Goal: Transaction & Acquisition: Purchase product/service

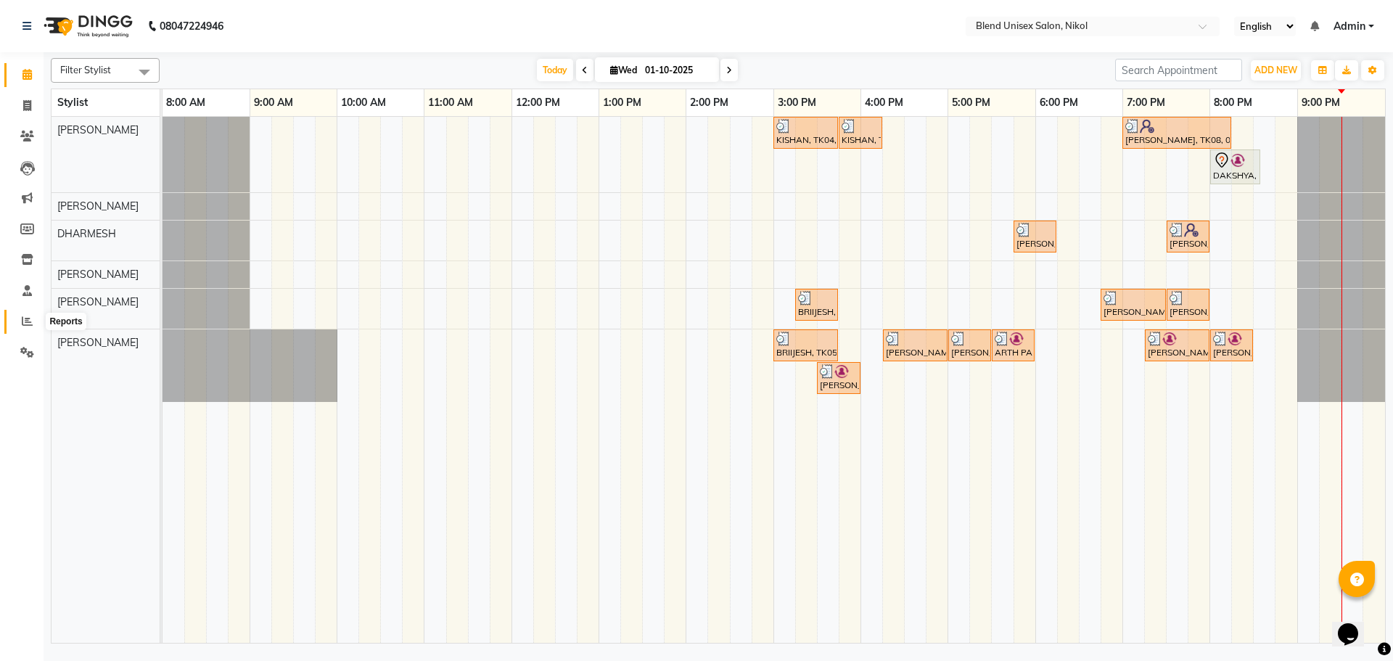
click at [28, 319] on icon at bounding box center [27, 321] width 11 height 11
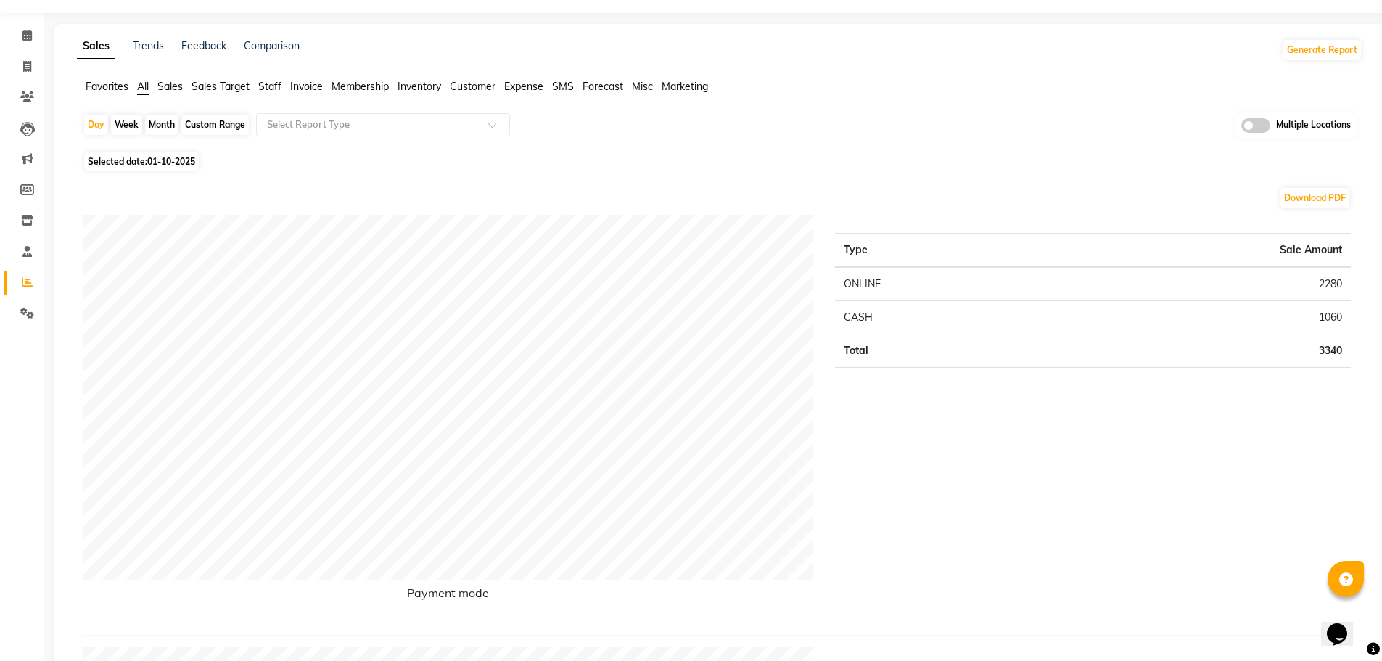
scroll to position [73, 0]
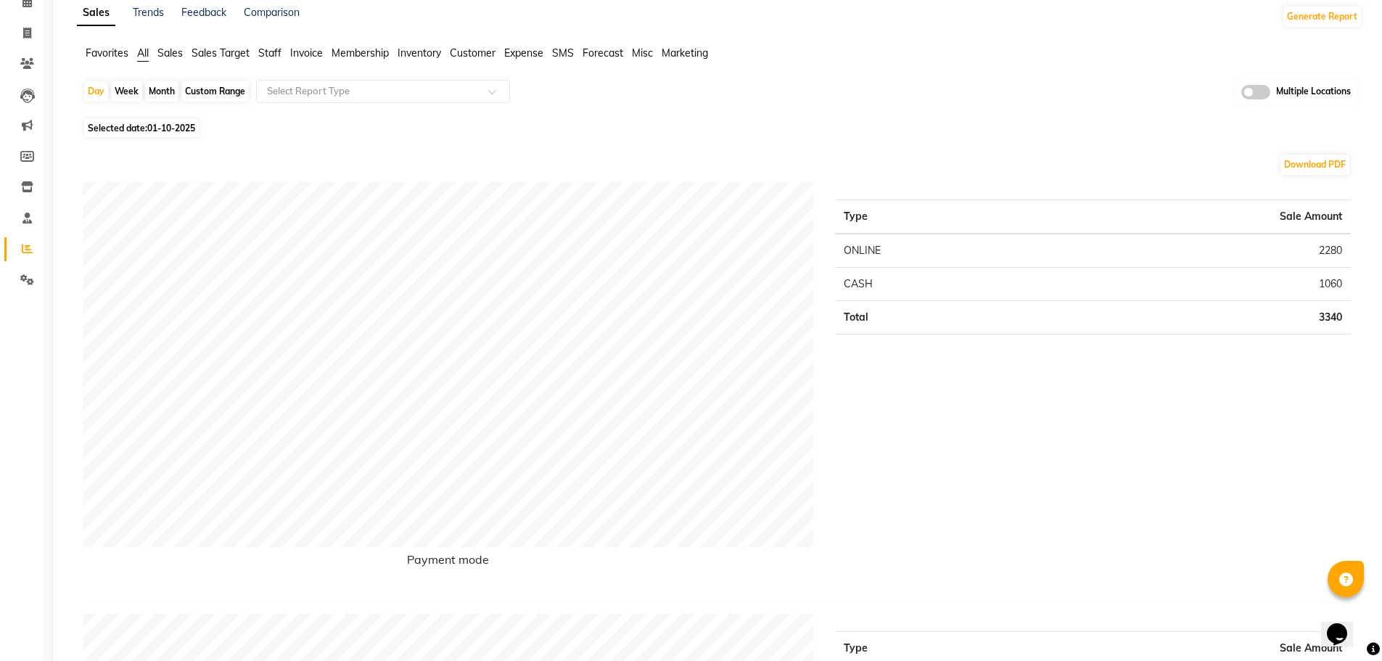
drag, startPoint x: 984, startPoint y: 403, endPoint x: 951, endPoint y: 427, distance: 41.1
drag, startPoint x: 951, startPoint y: 427, endPoint x: 943, endPoint y: 433, distance: 9.3
drag, startPoint x: 943, startPoint y: 433, endPoint x: 1067, endPoint y: 60, distance: 393.8
click at [1067, 60] on ul "Favorites All Sales Sales Target Staff Invoice Membership Inventory Customer Ex…" at bounding box center [720, 54] width 1286 height 16
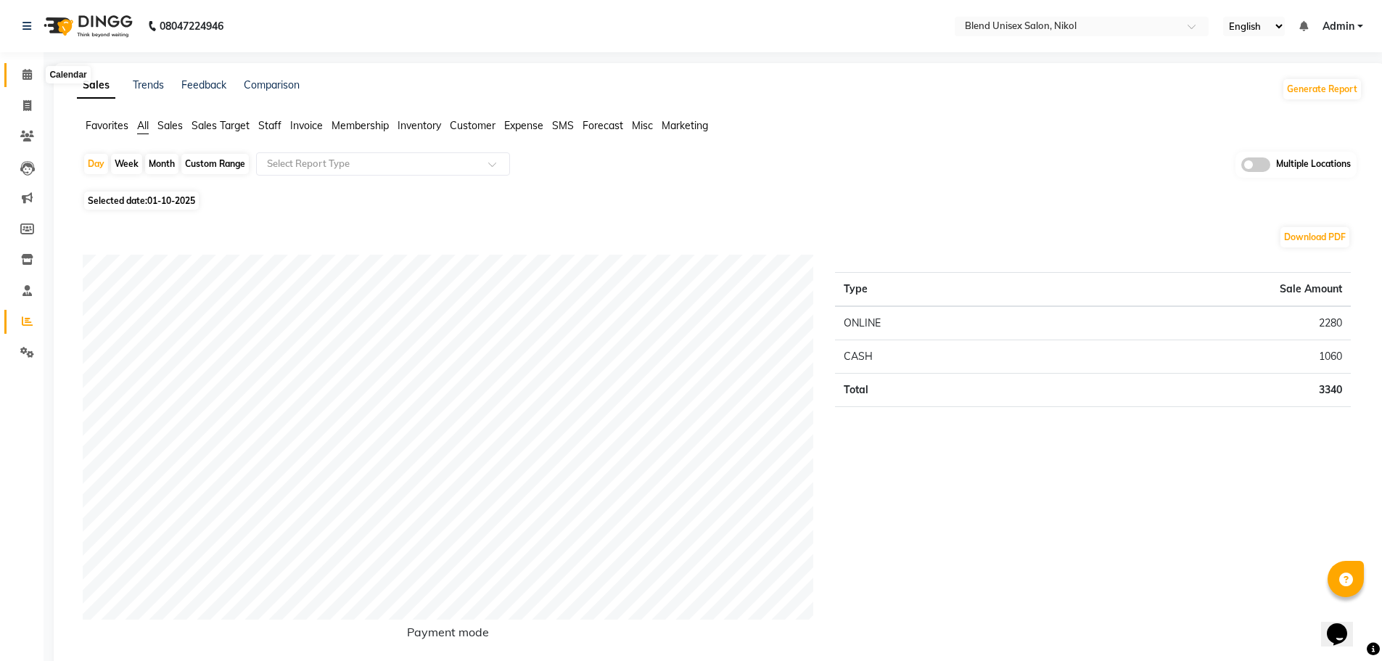
click at [21, 69] on span at bounding box center [27, 75] width 25 height 17
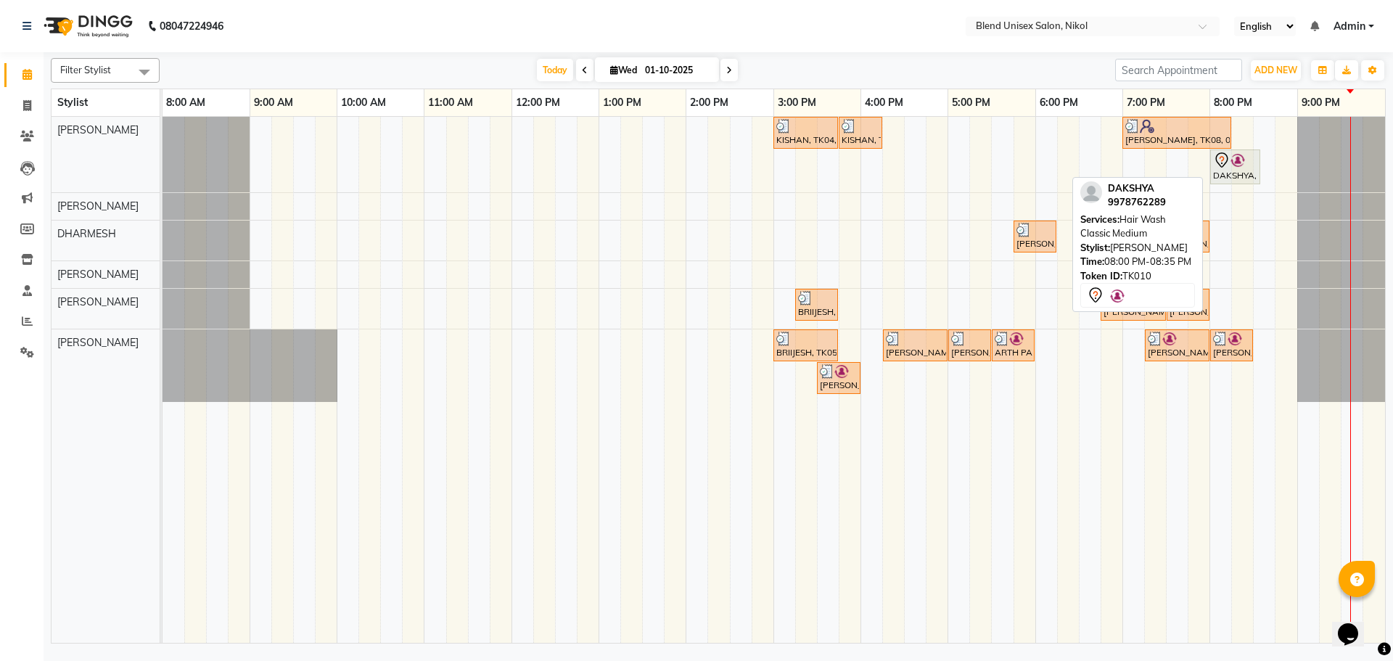
click at [1231, 172] on div "DAKSHYA, TK10, 08:00 PM-08:35 PM, Hair Wash Classic Medium" at bounding box center [1235, 167] width 47 height 30
select select "7"
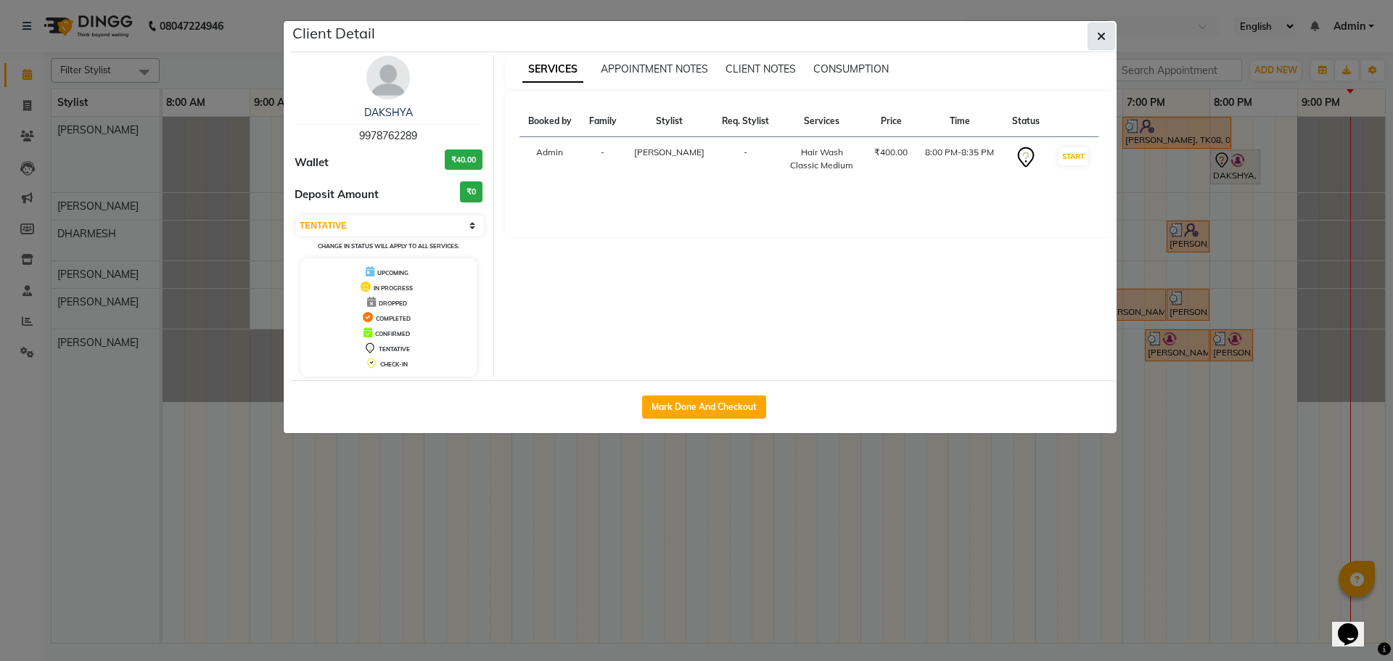
click at [1101, 34] on icon "button" at bounding box center [1101, 36] width 9 height 12
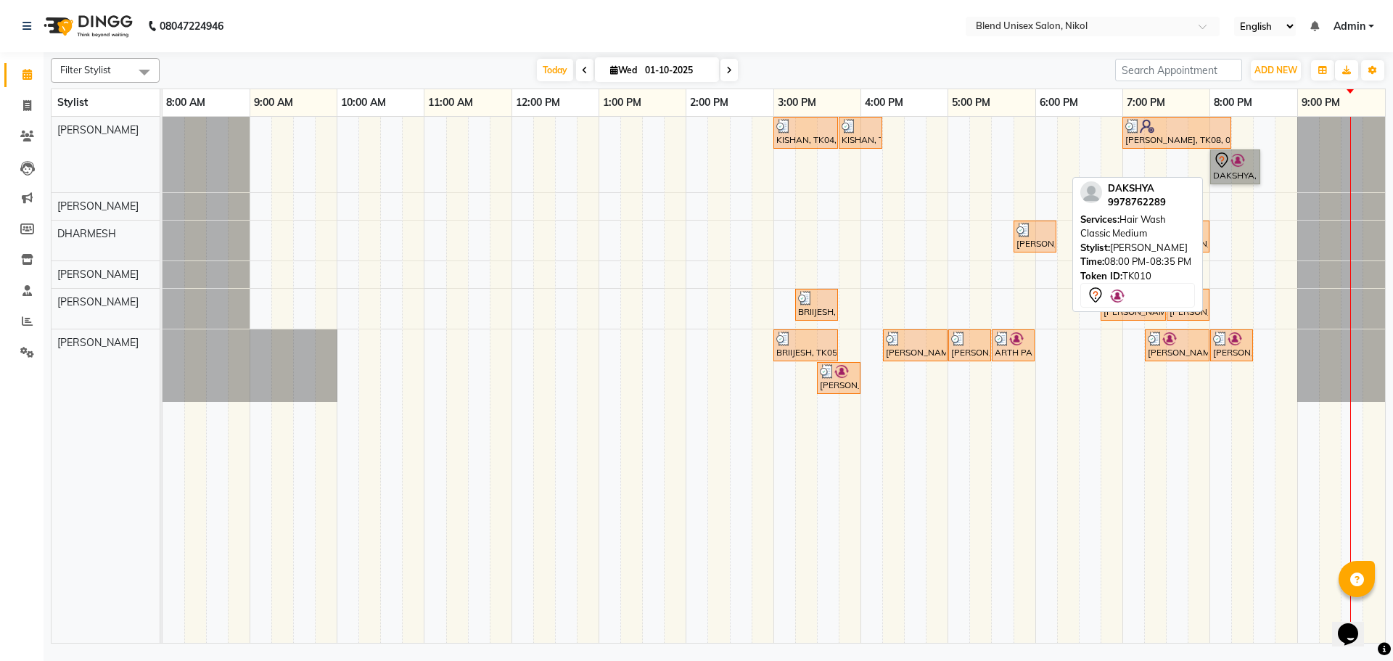
drag, startPoint x: 1242, startPoint y: 168, endPoint x: 1247, endPoint y: 154, distance: 15.0
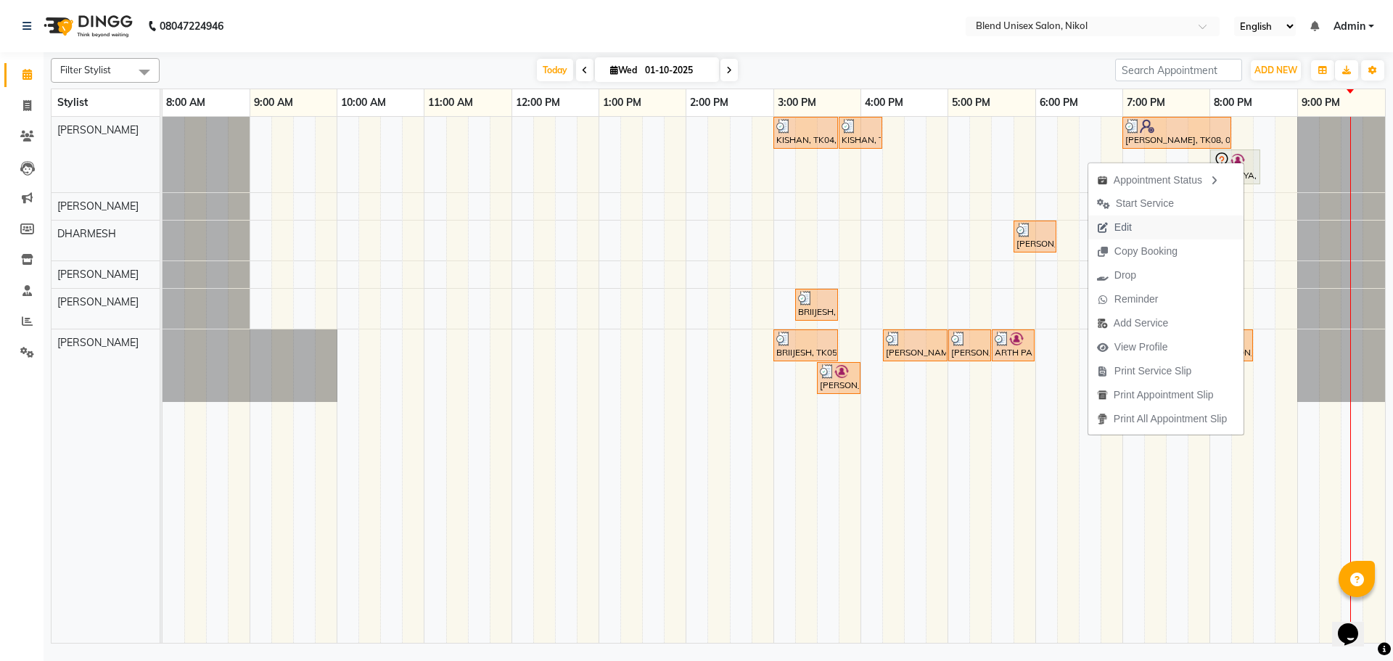
click at [1155, 225] on button "Edit" at bounding box center [1165, 228] width 155 height 24
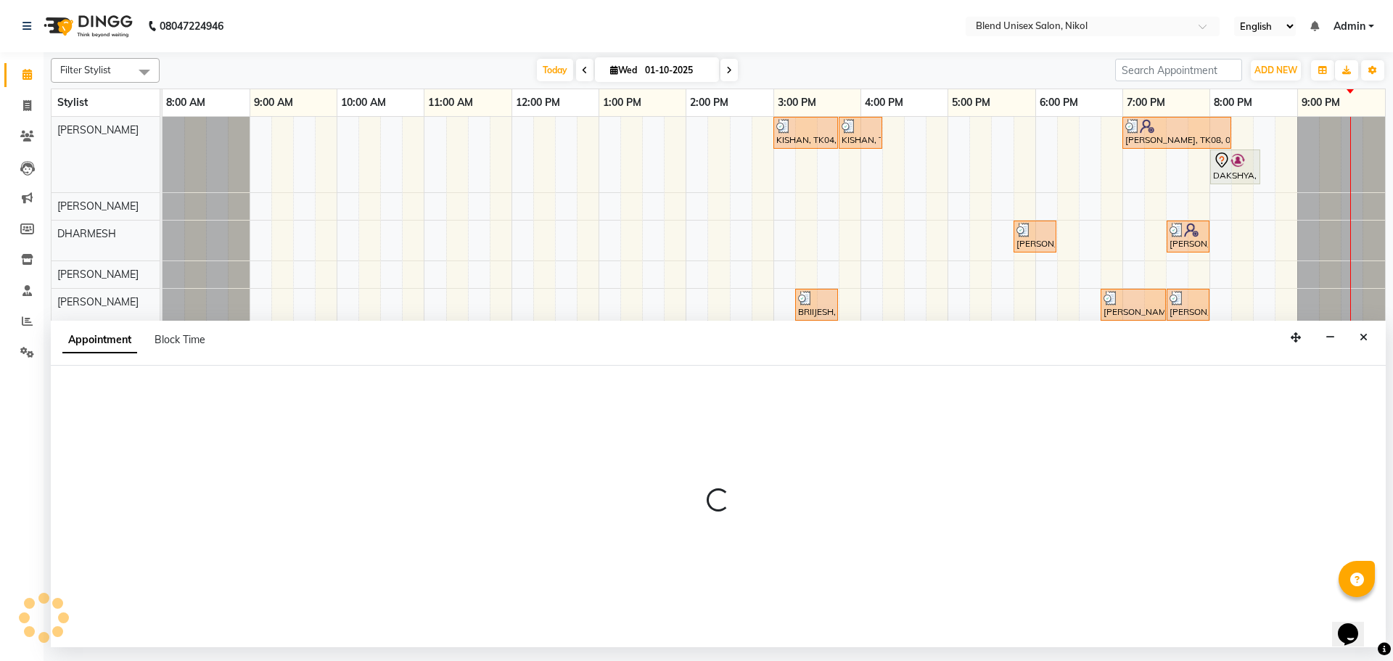
select select "tentative"
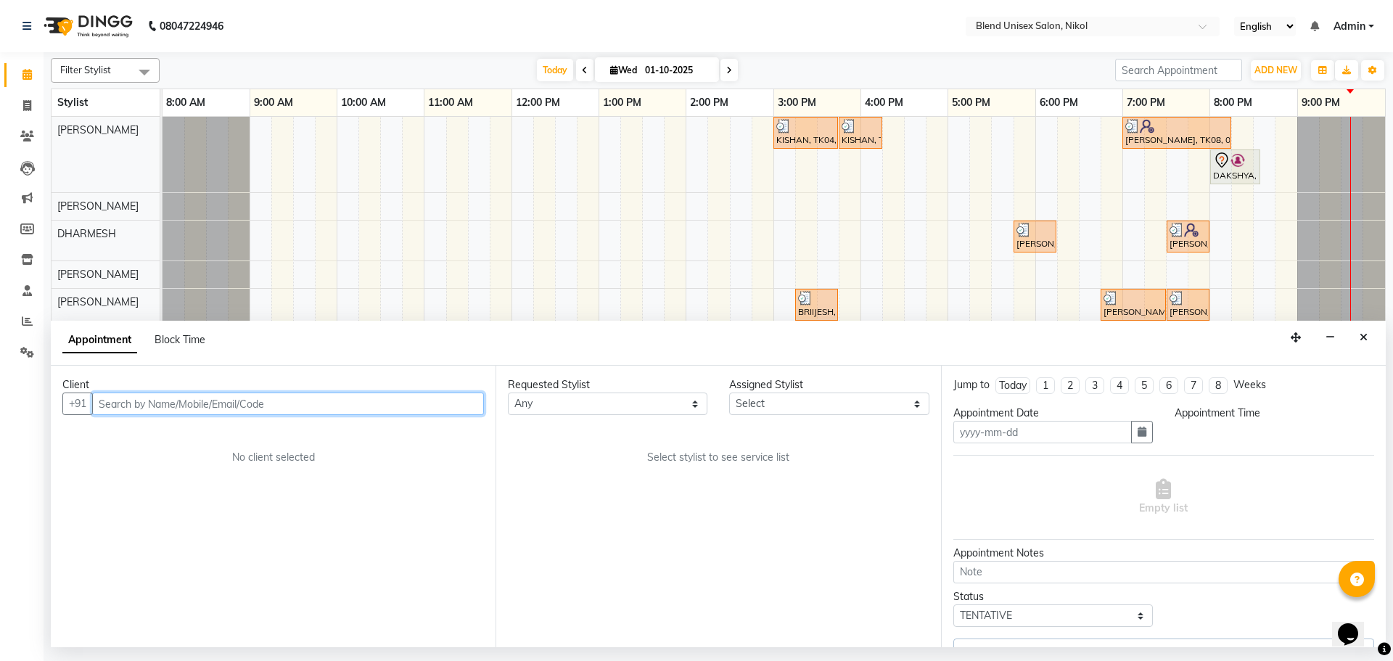
type input "01-10-2025"
select select "1200"
select select "74694"
select select "3057"
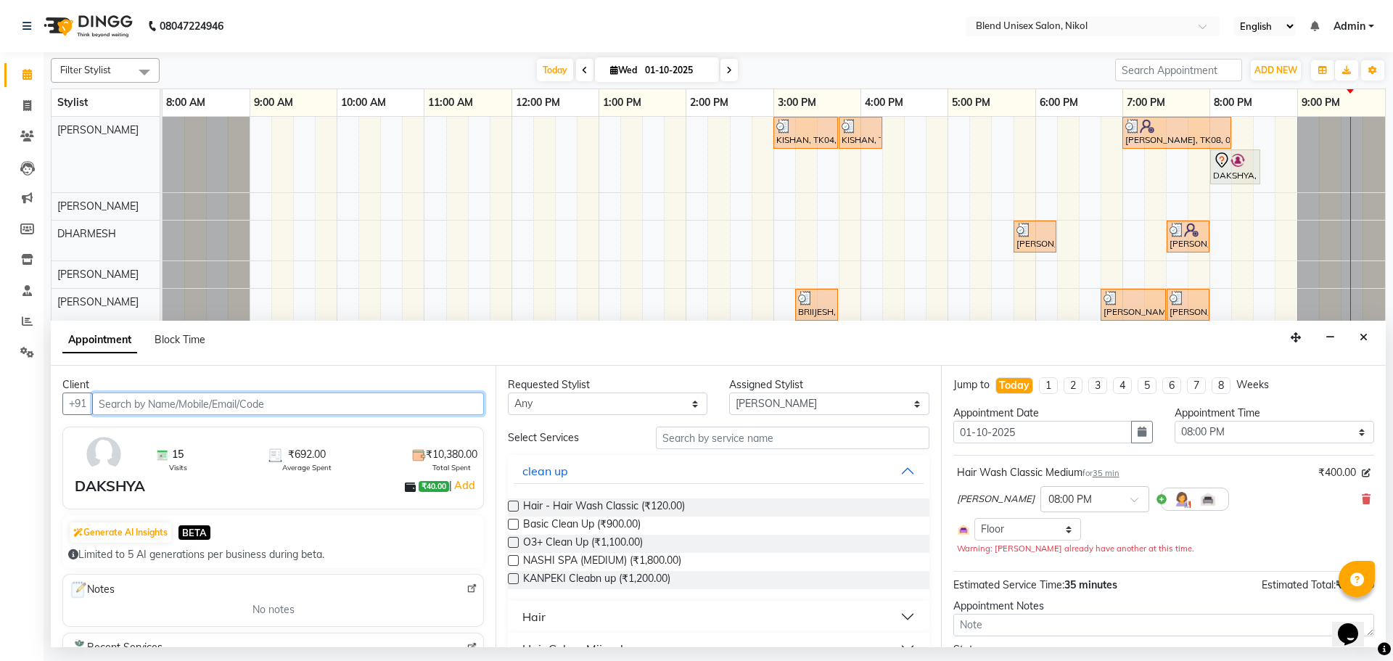
scroll to position [145, 0]
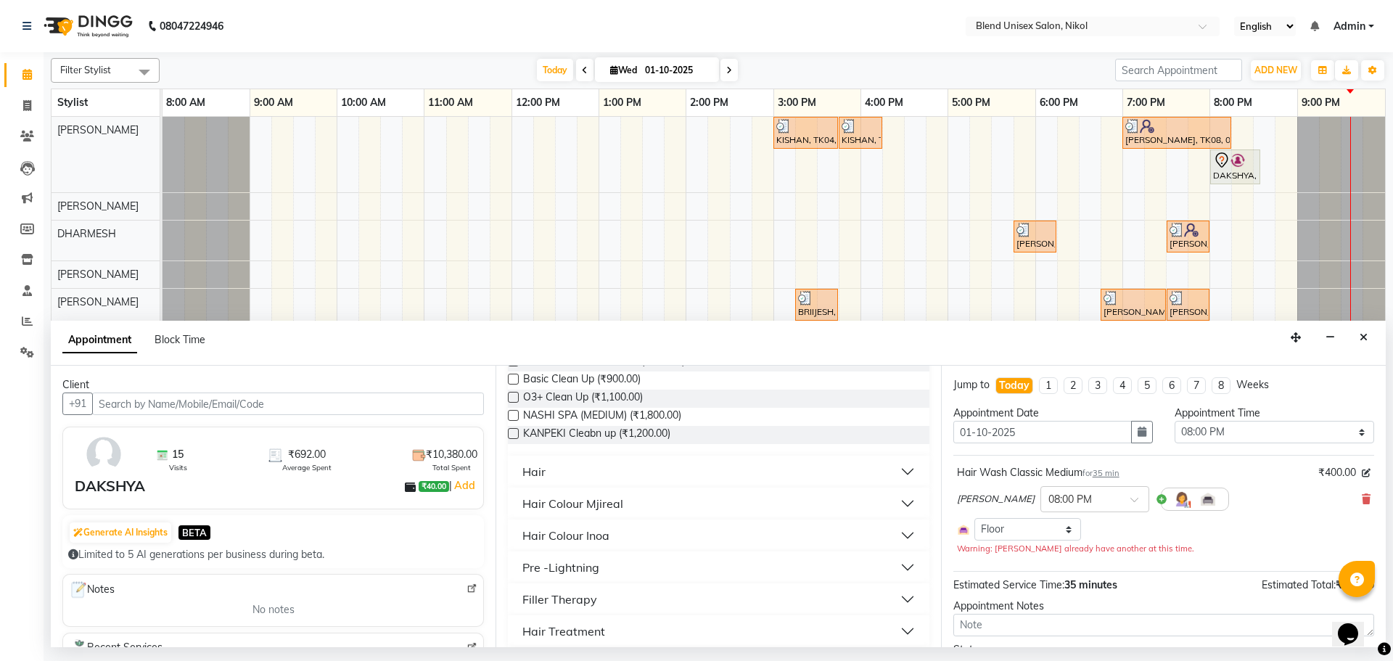
click at [707, 472] on button "Hair" at bounding box center [718, 472] width 409 height 26
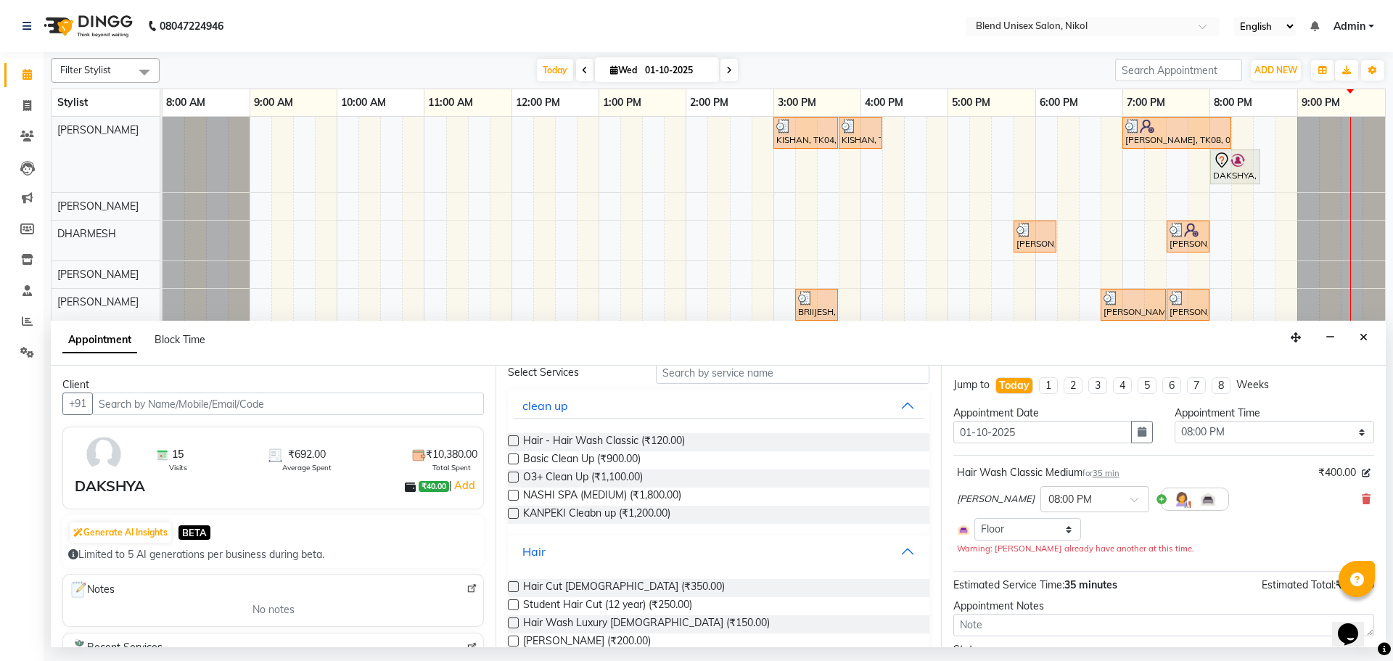
scroll to position [0, 0]
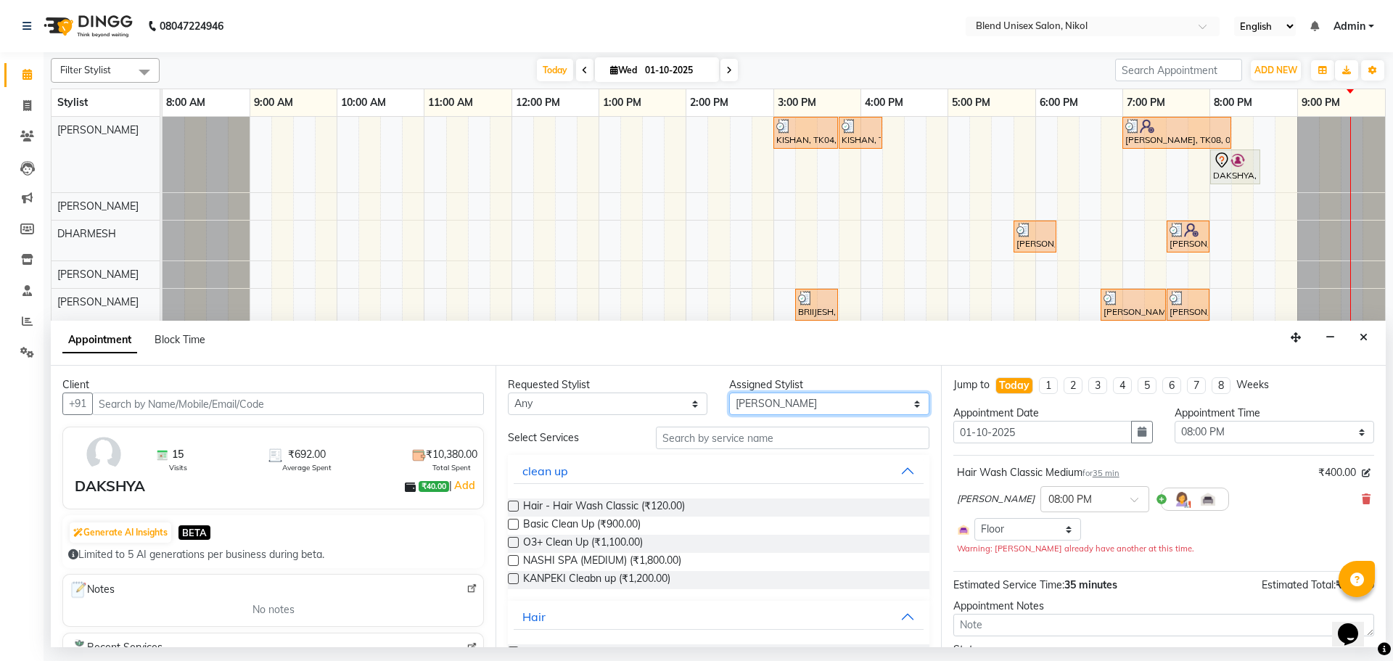
click at [830, 401] on select "Select [PERSON_NAME] AYESHA [PERSON_NAME] KAJAL NAYI [PERSON_NAME] [PERSON_NAME]" at bounding box center [829, 404] width 200 height 22
select select "45624"
click at [729, 393] on select "Select [PERSON_NAME] AYESHA [PERSON_NAME] KAJAL NAYI [PERSON_NAME] [PERSON_NAME]" at bounding box center [829, 404] width 200 height 22
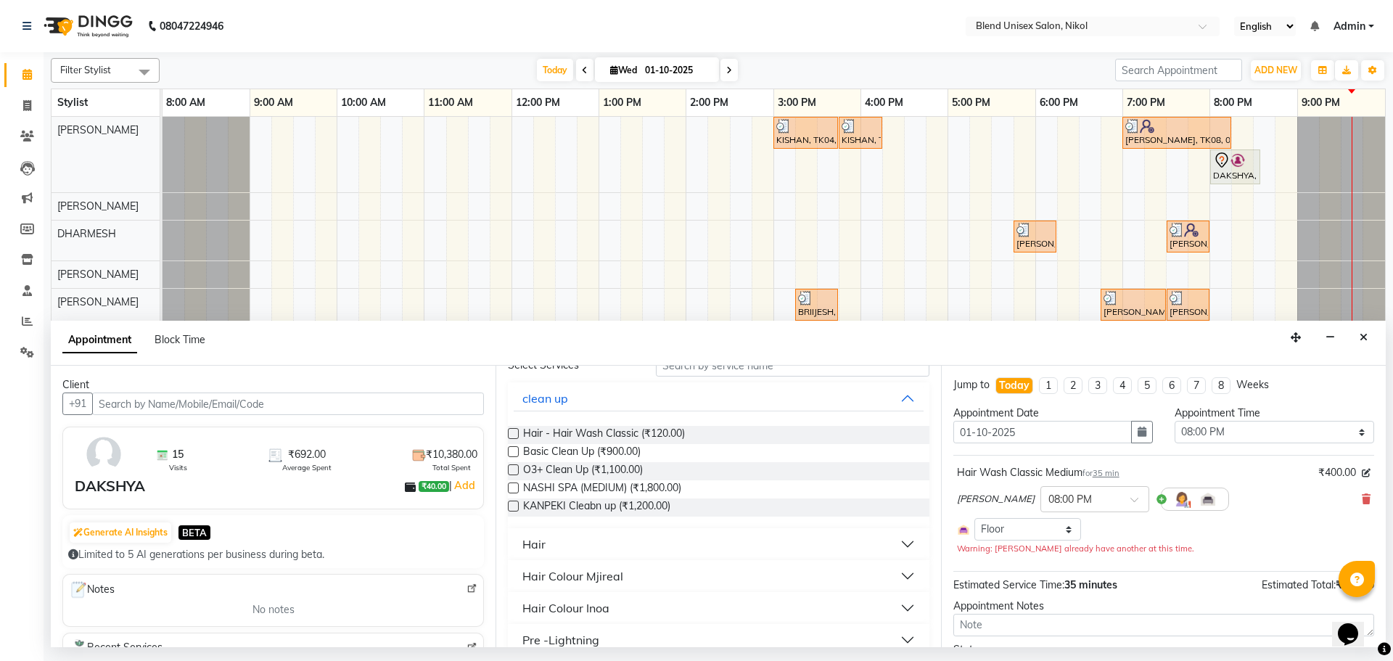
click at [611, 549] on button "Hair" at bounding box center [718, 544] width 409 height 26
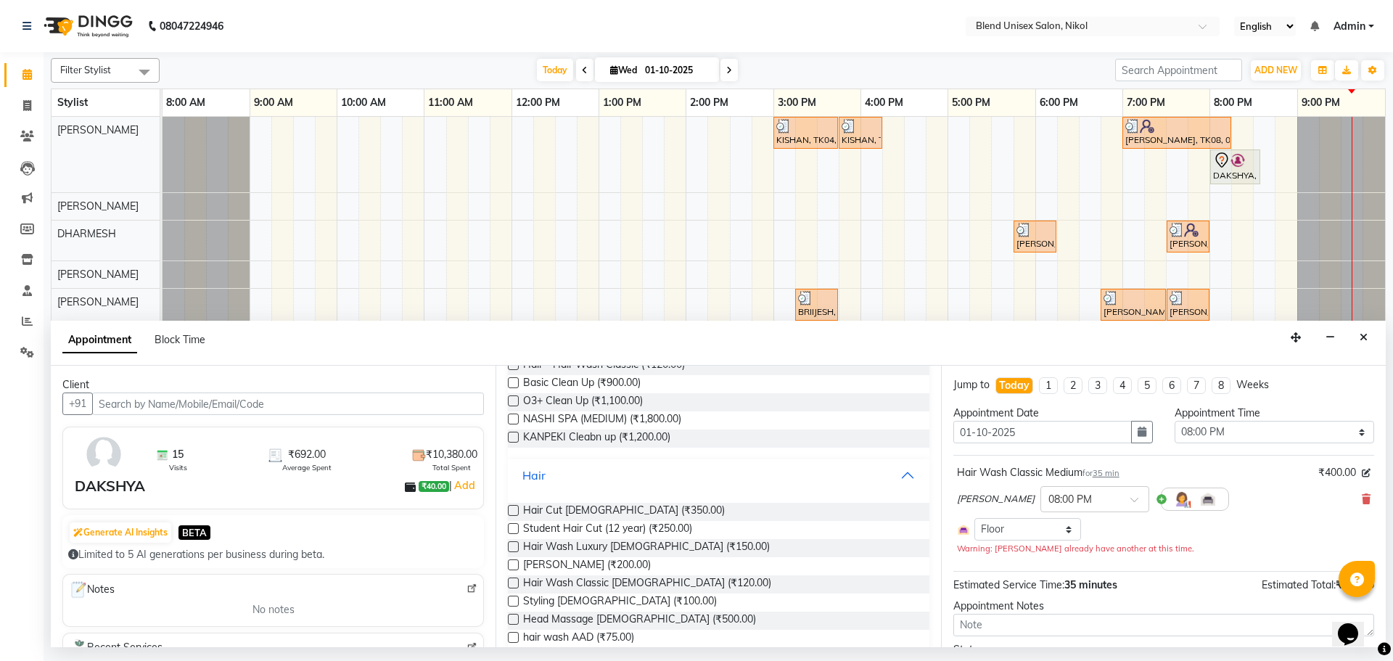
scroll to position [145, 0]
click at [512, 504] on label at bounding box center [513, 506] width 11 height 11
click at [512, 504] on input "checkbox" at bounding box center [512, 508] width 9 height 9
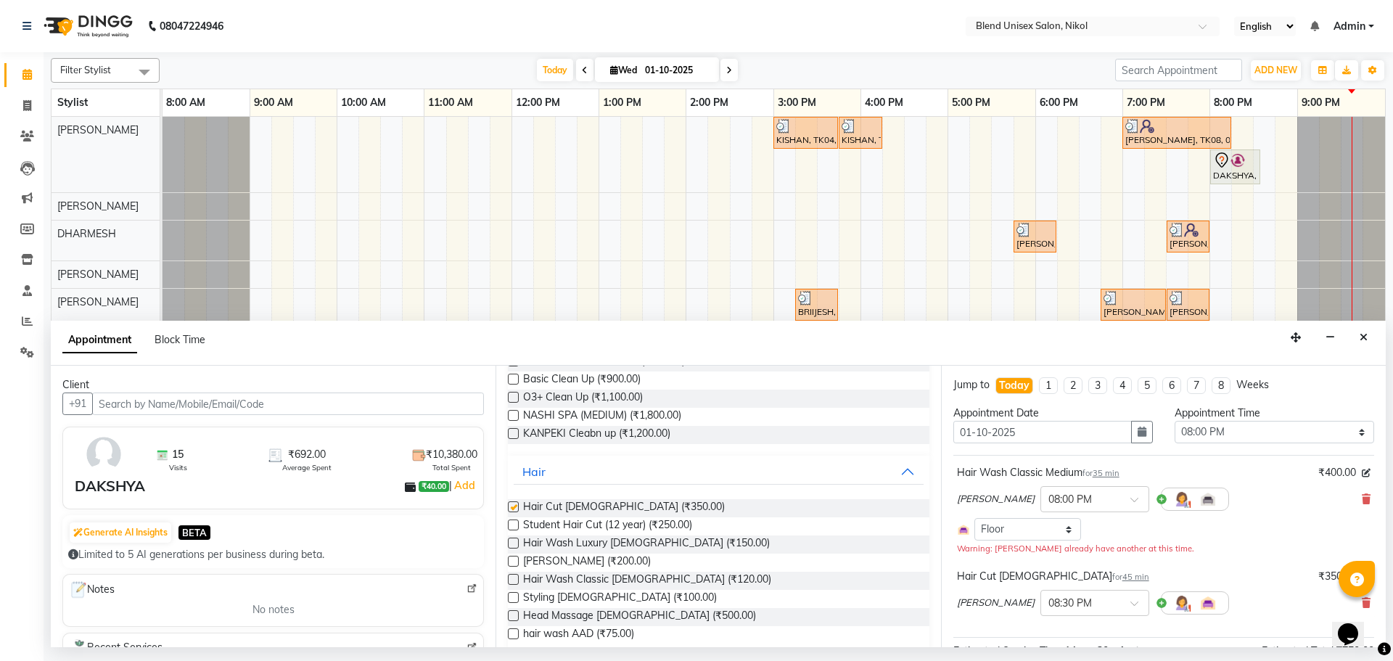
checkbox input "false"
click at [512, 561] on label at bounding box center [513, 561] width 11 height 11
click at [512, 561] on input "checkbox" at bounding box center [512, 562] width 9 height 9
checkbox input "false"
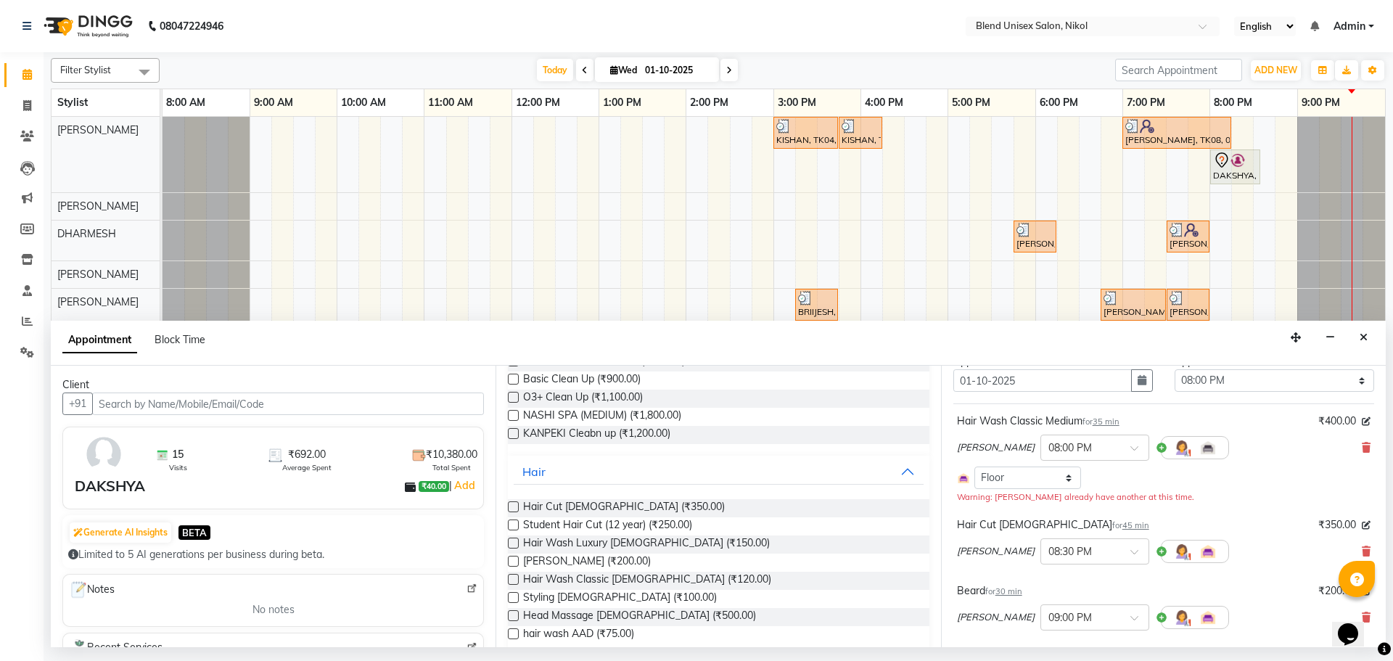
scroll to position [73, 0]
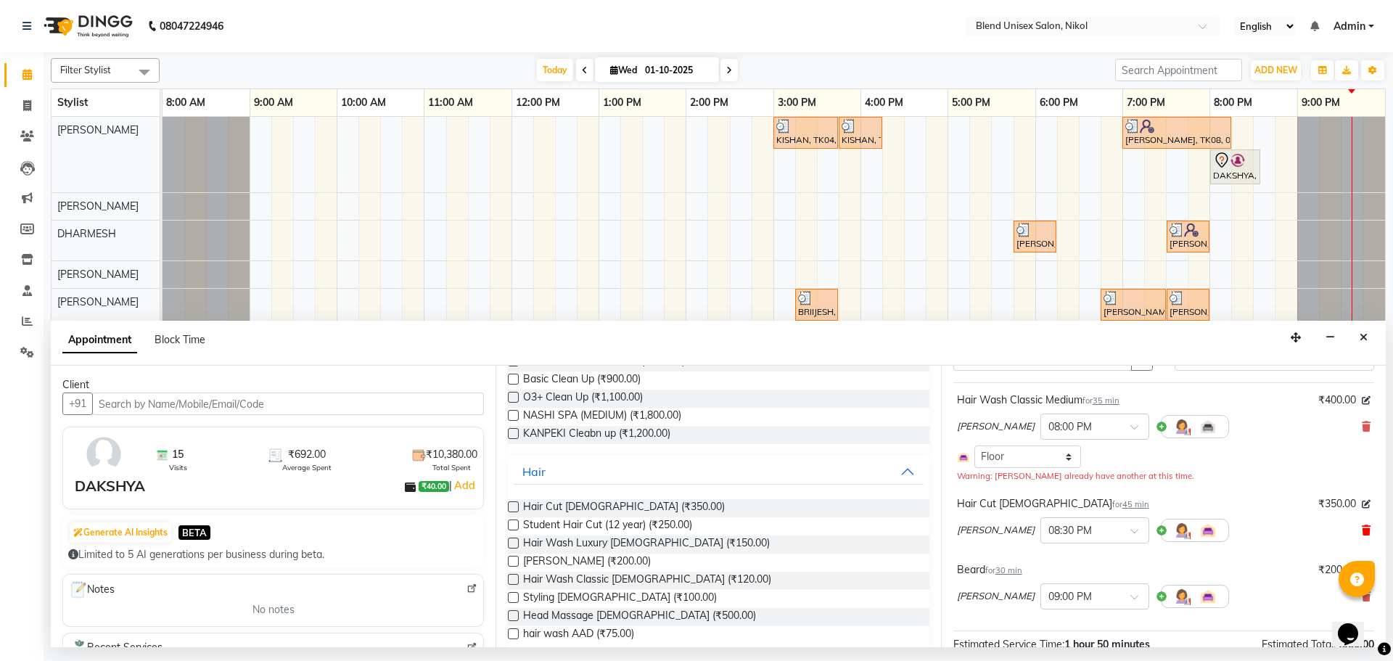
click at [1362, 527] on icon at bounding box center [1366, 530] width 9 height 10
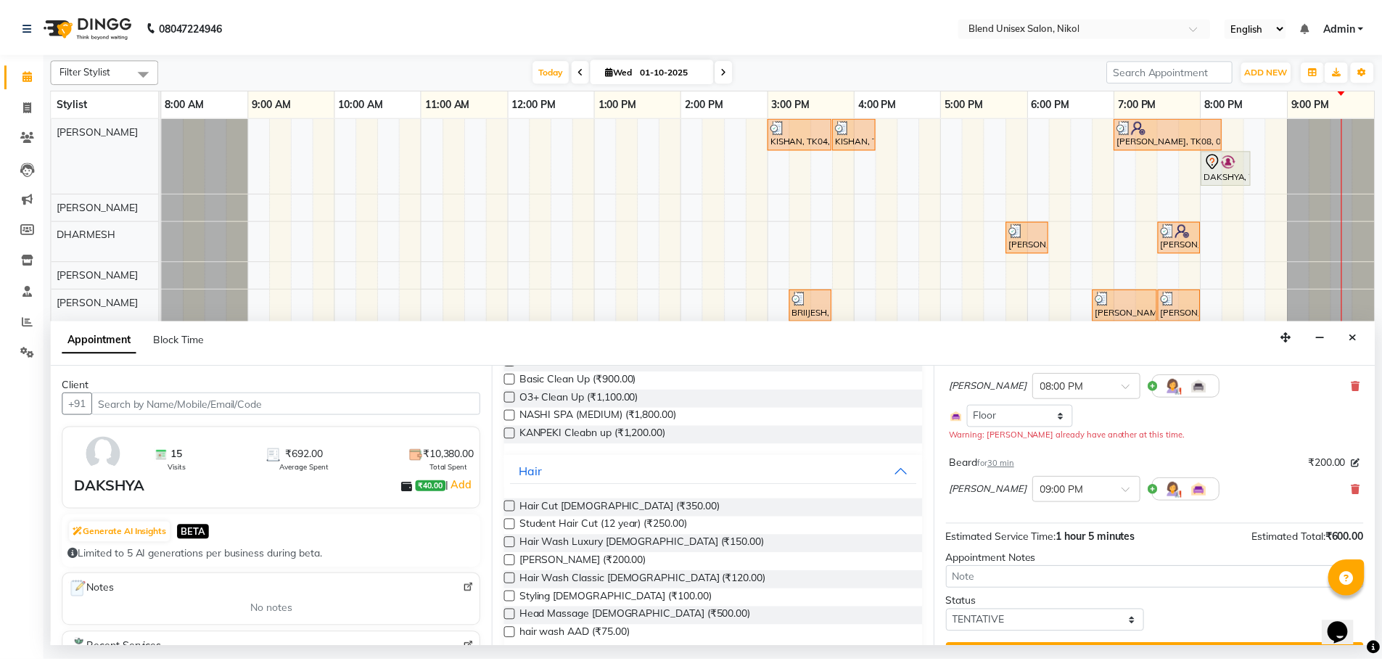
scroll to position [148, 0]
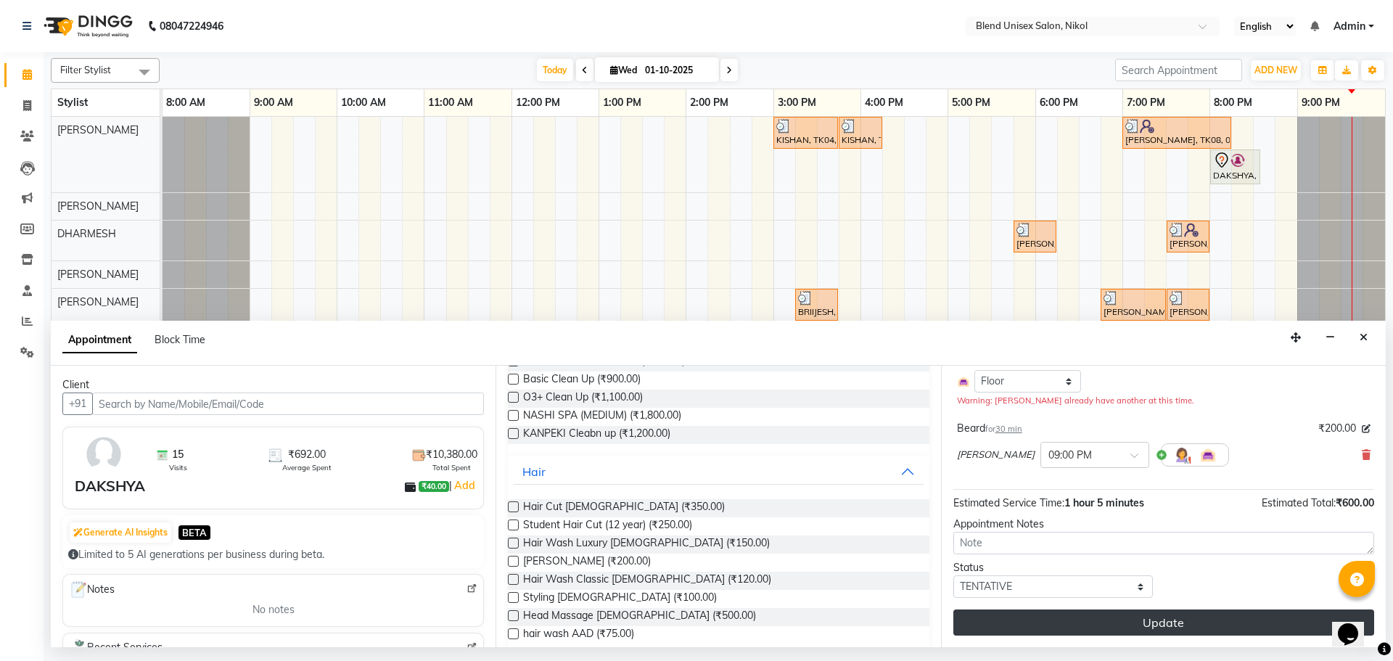
click at [1194, 626] on button "Update" at bounding box center [1164, 623] width 421 height 26
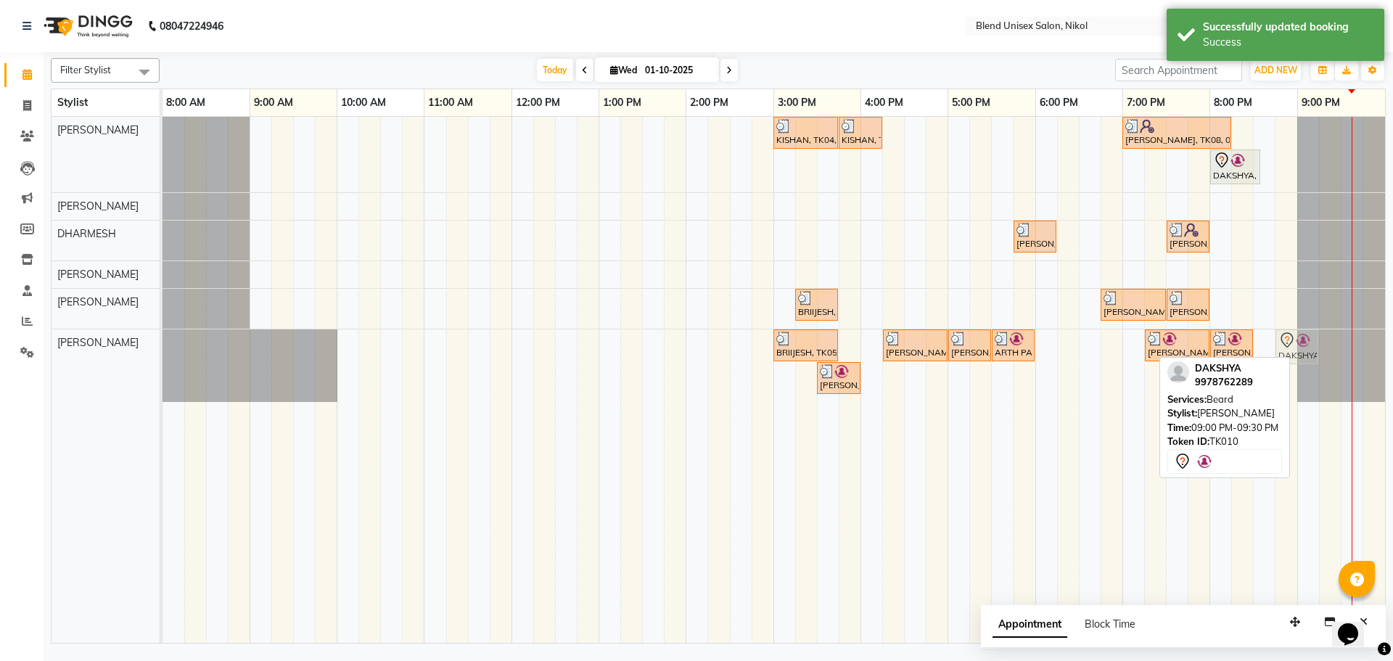
drag, startPoint x: 1308, startPoint y: 337, endPoint x: 1287, endPoint y: 342, distance: 21.5
click at [163, 342] on div "BRIIJESH, TK05, 03:00 PM-03:45 PM, Hair Cut [DEMOGRAPHIC_DATA] [PERSON_NAME], T…" at bounding box center [163, 365] width 0 height 73
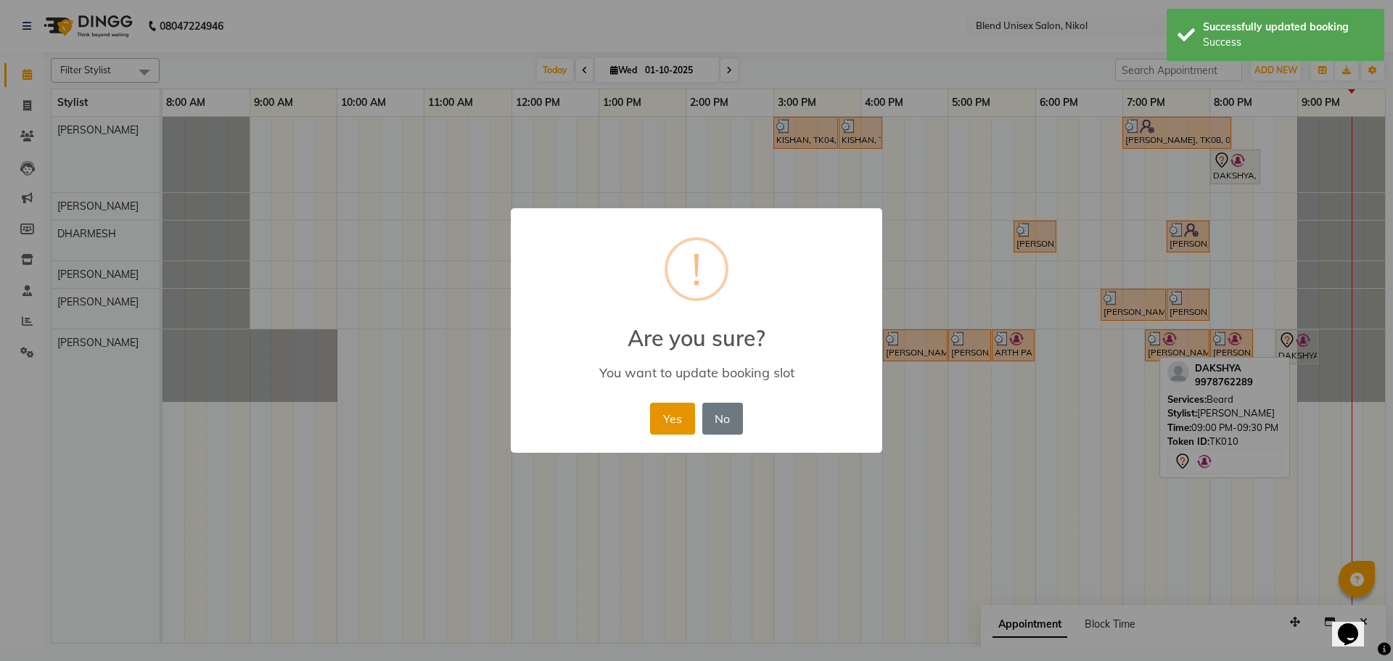
click at [665, 409] on button "Yes" at bounding box center [672, 419] width 44 height 32
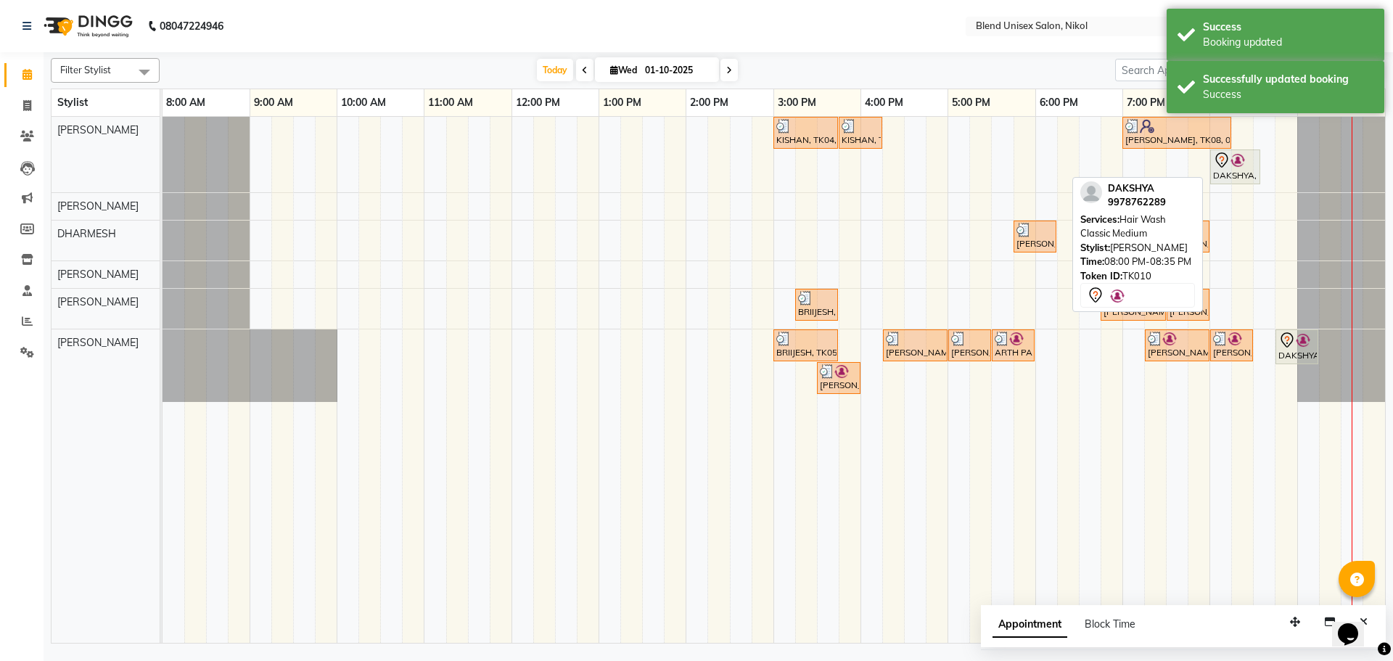
click at [1221, 155] on icon at bounding box center [1221, 160] width 17 height 17
click at [1228, 163] on icon at bounding box center [1221, 160] width 17 height 17
select select "7"
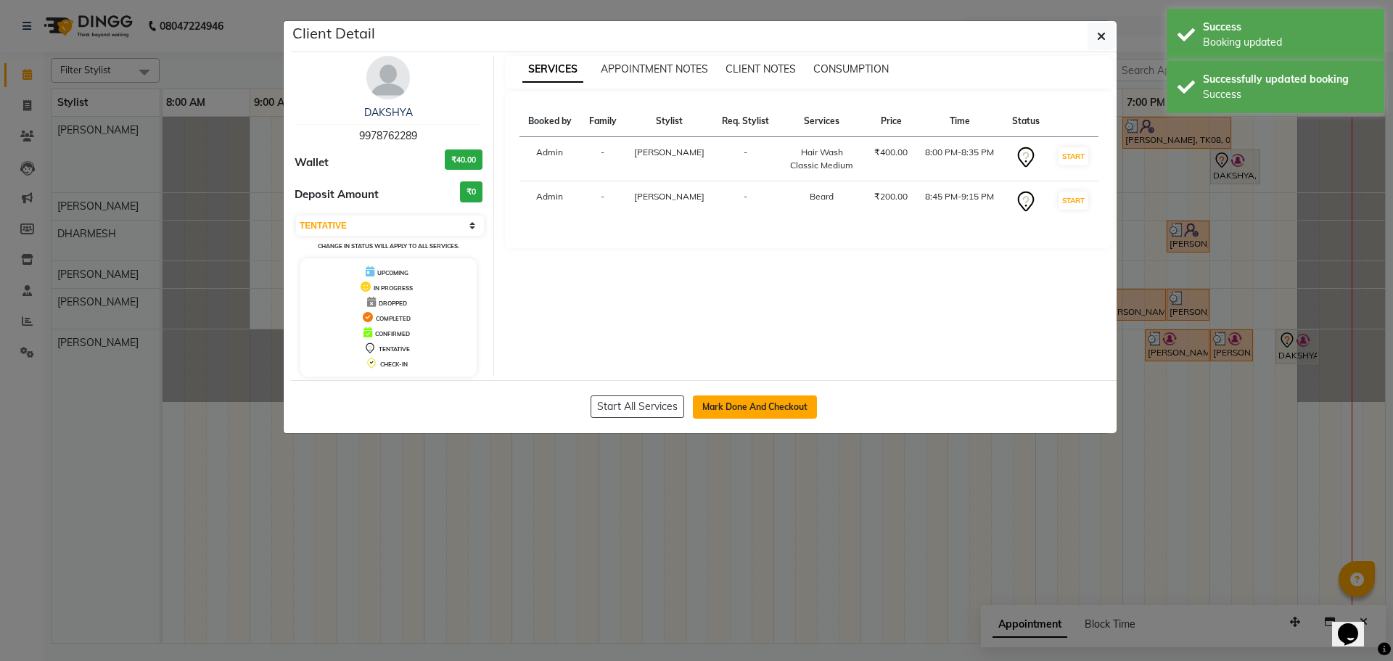
click at [761, 403] on button "Mark Done And Checkout" at bounding box center [755, 406] width 124 height 23
select select "service"
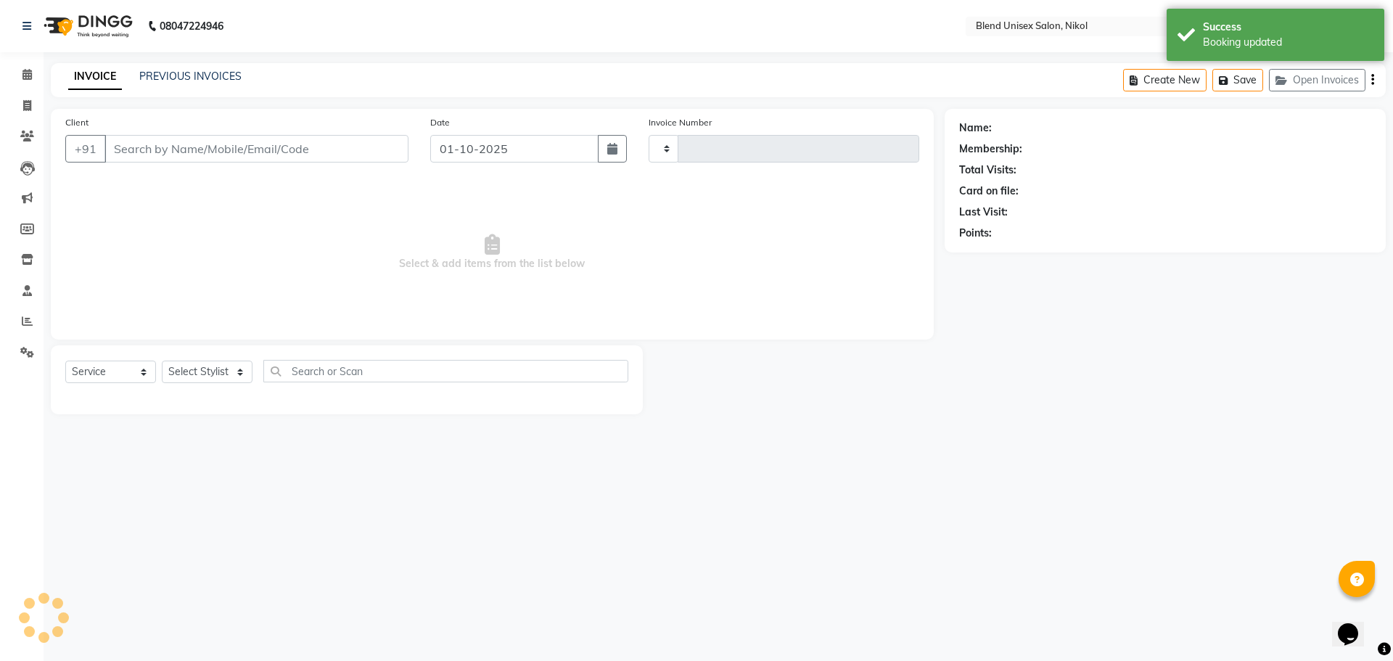
type input "2764"
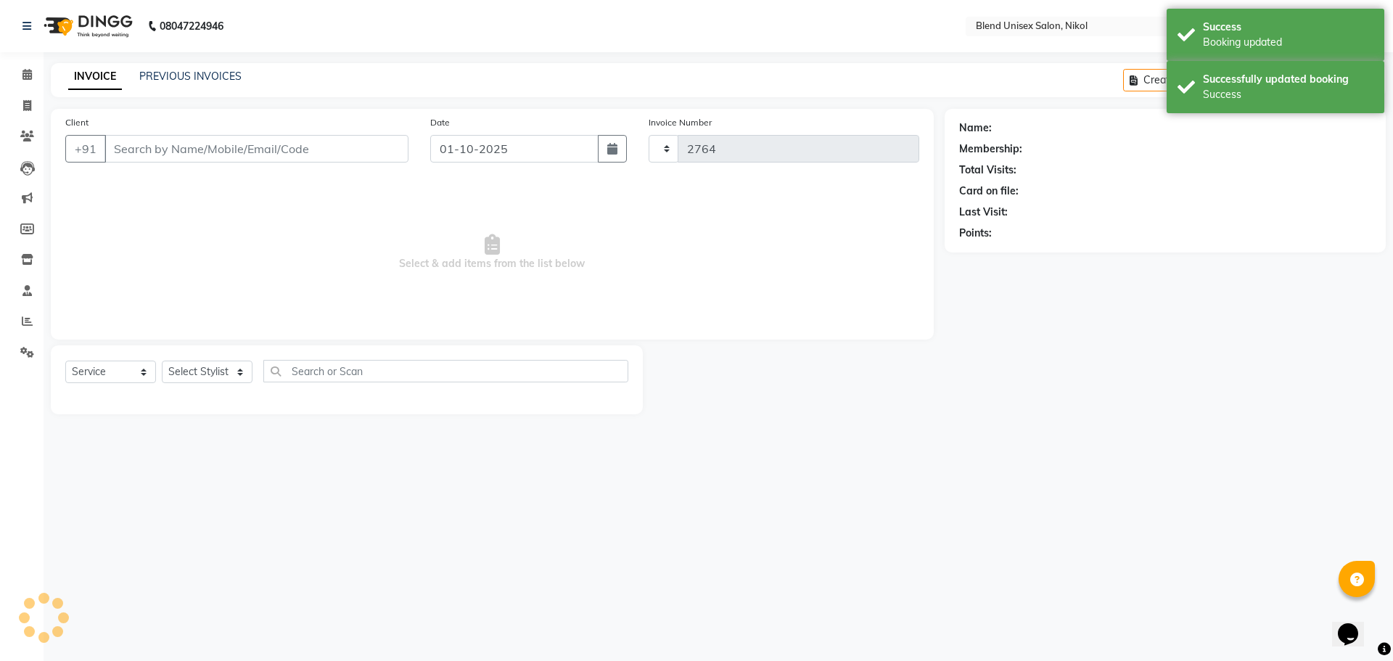
select select "6213"
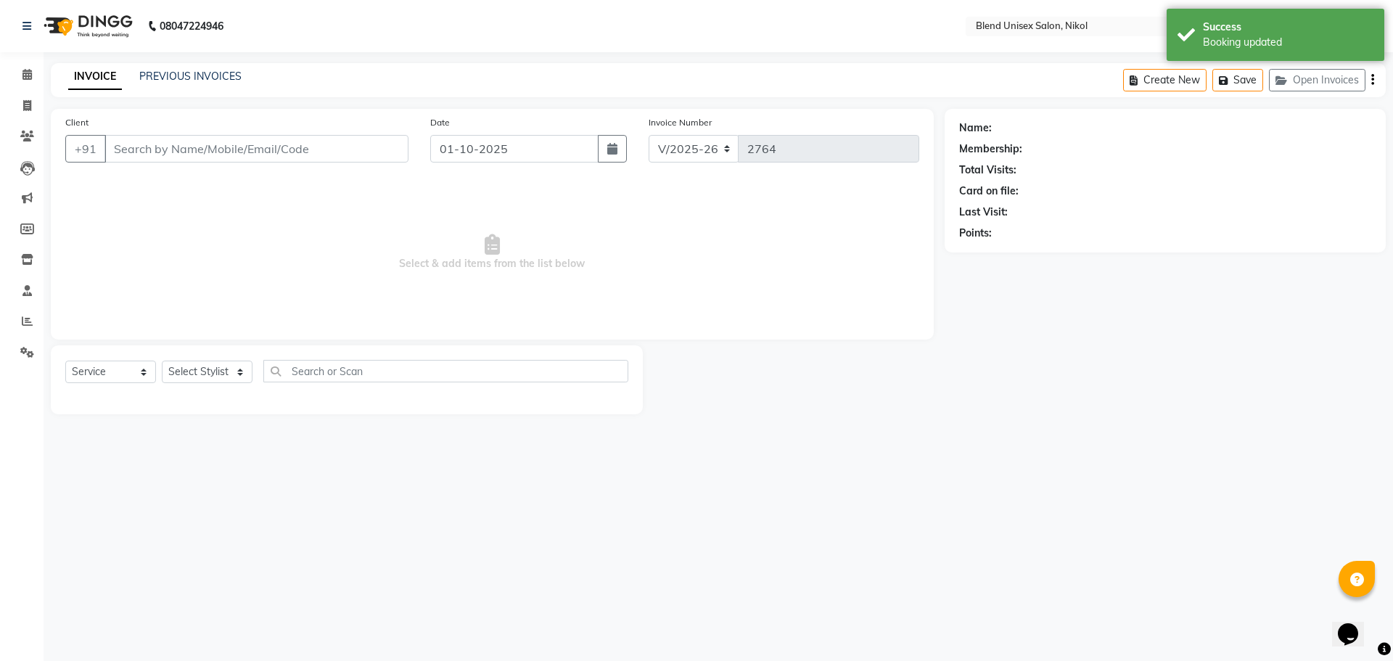
type input "9978762289"
select select "45624"
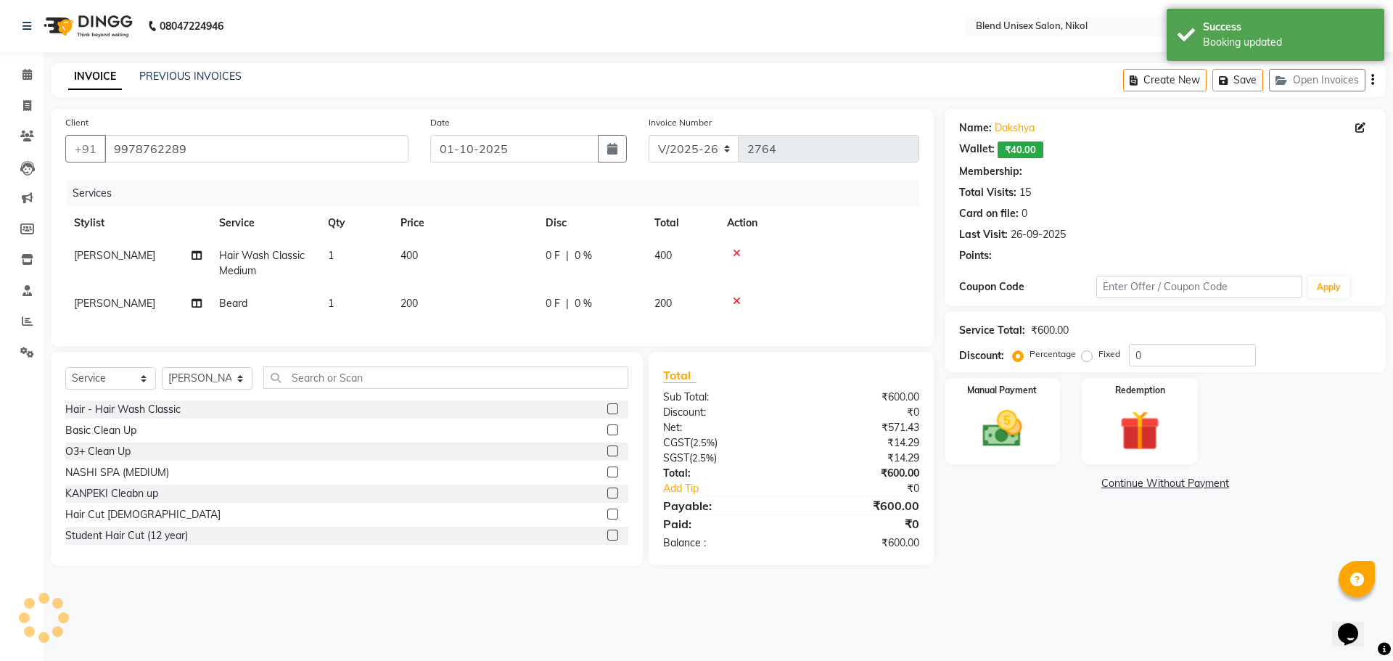
select select "1: Object"
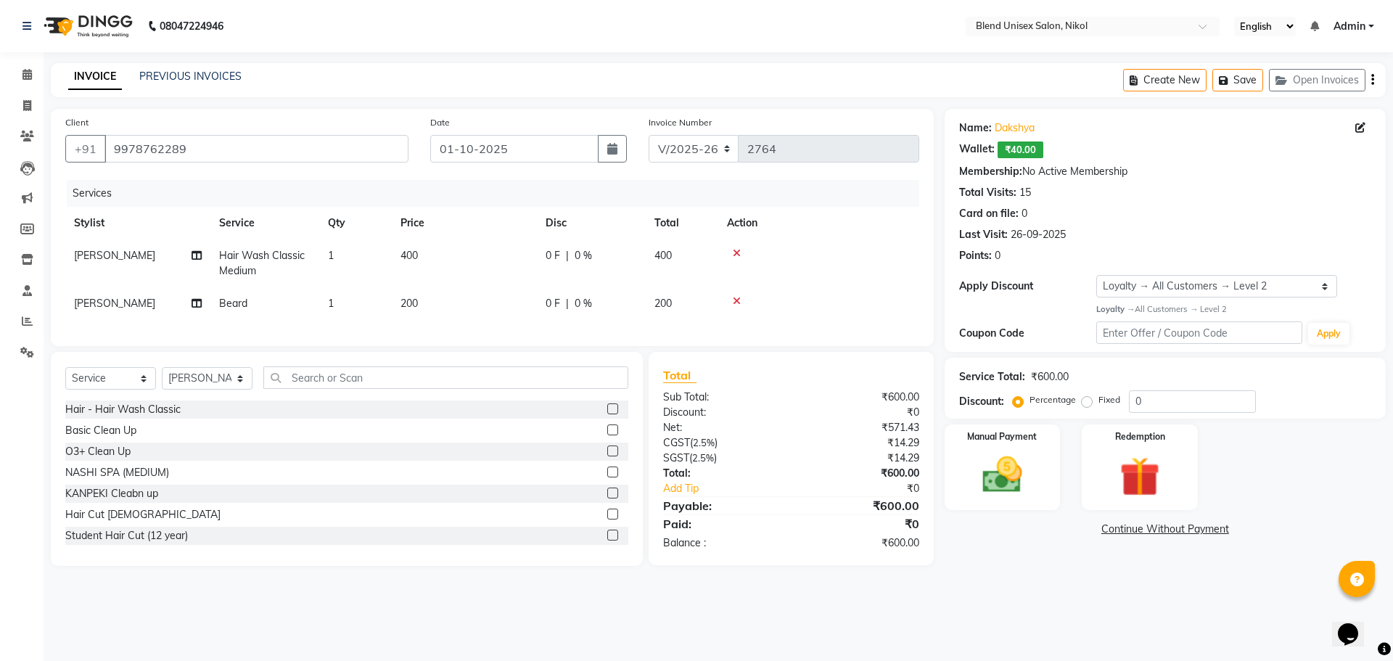
click at [429, 298] on td "200" at bounding box center [464, 303] width 145 height 33
select select "45624"
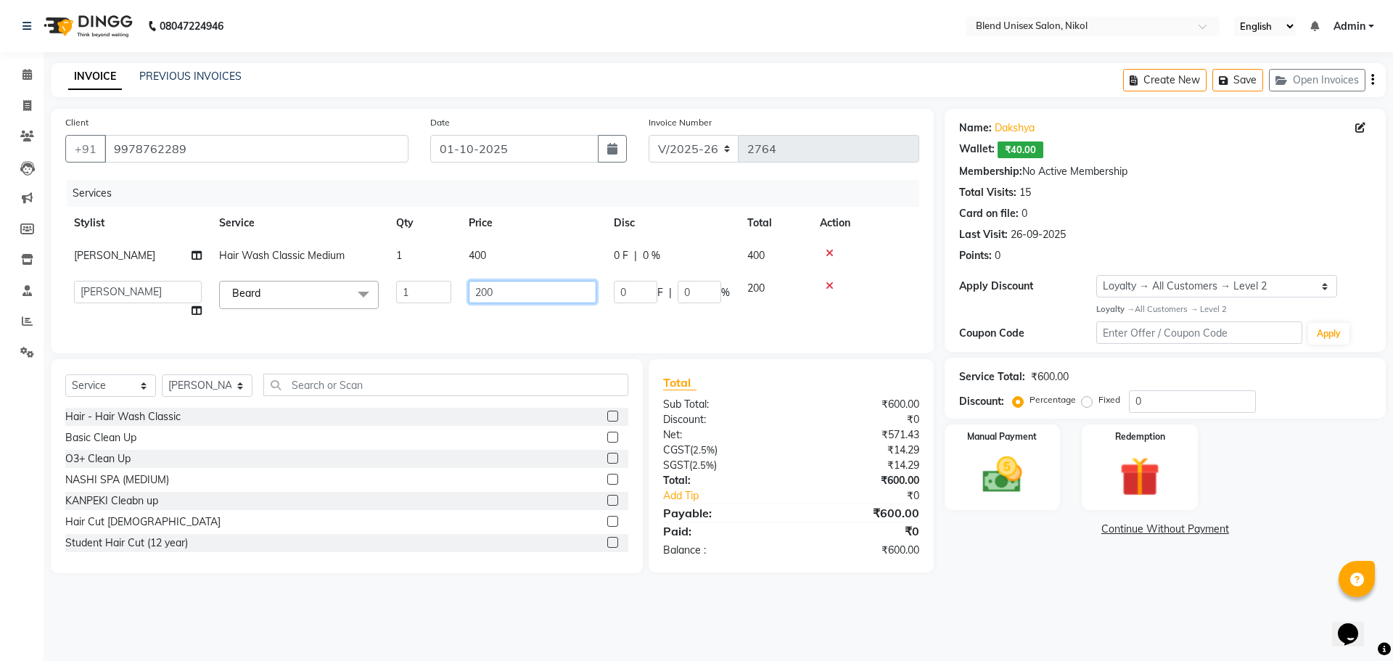
drag, startPoint x: 504, startPoint y: 285, endPoint x: 459, endPoint y: 272, distance: 46.8
click at [464, 287] on td "200" at bounding box center [532, 299] width 145 height 55
type input "160"
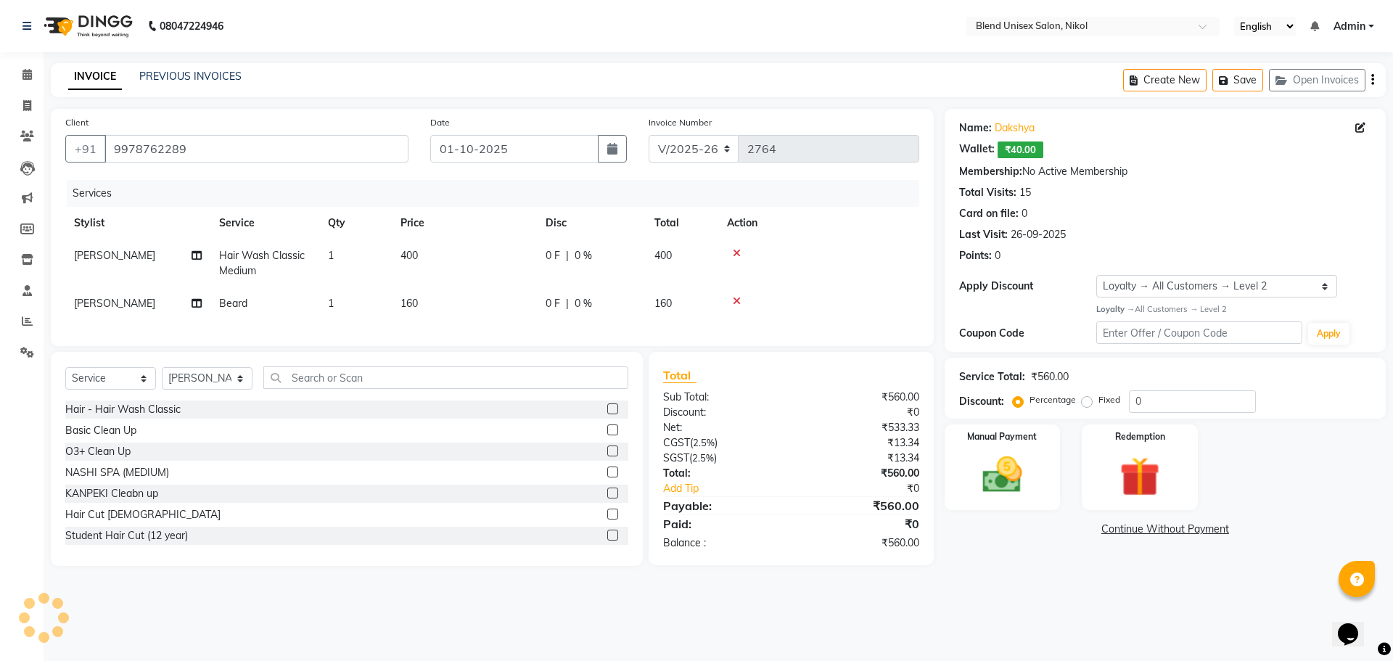
click at [491, 247] on td "400" at bounding box center [464, 263] width 145 height 48
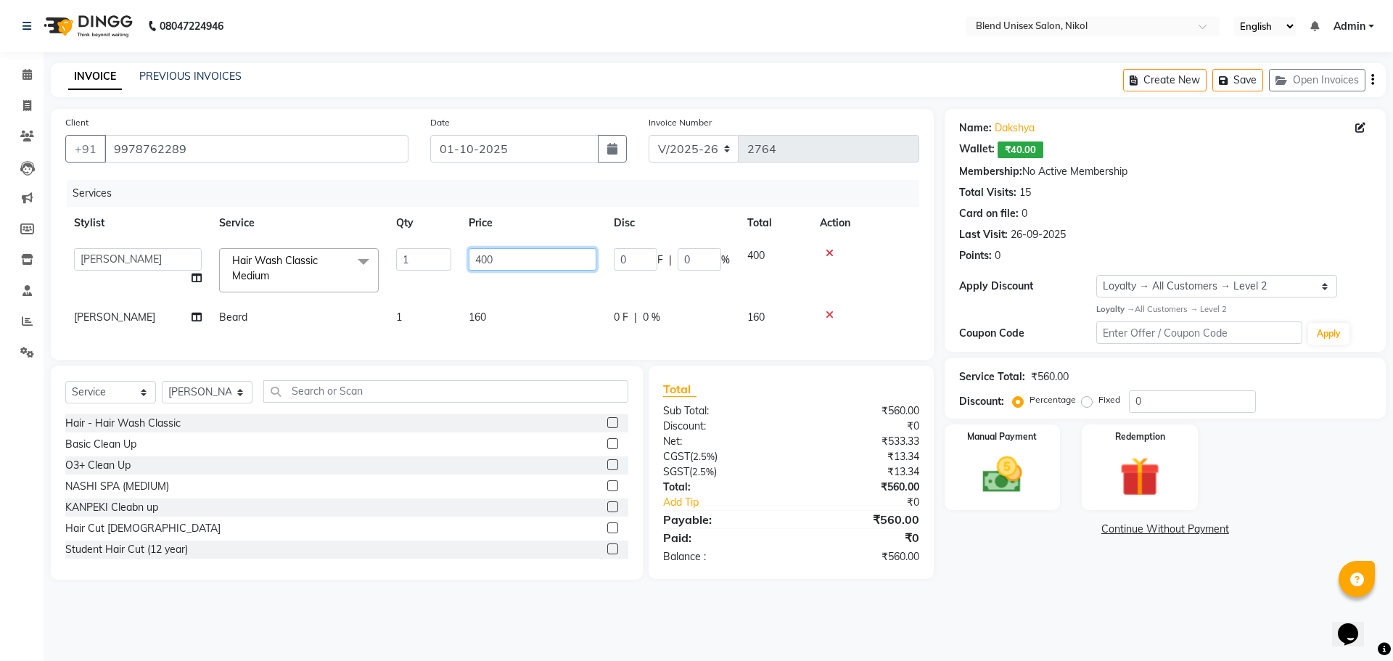
click at [504, 260] on input "400" at bounding box center [533, 259] width 128 height 22
click at [861, 262] on td at bounding box center [865, 270] width 108 height 62
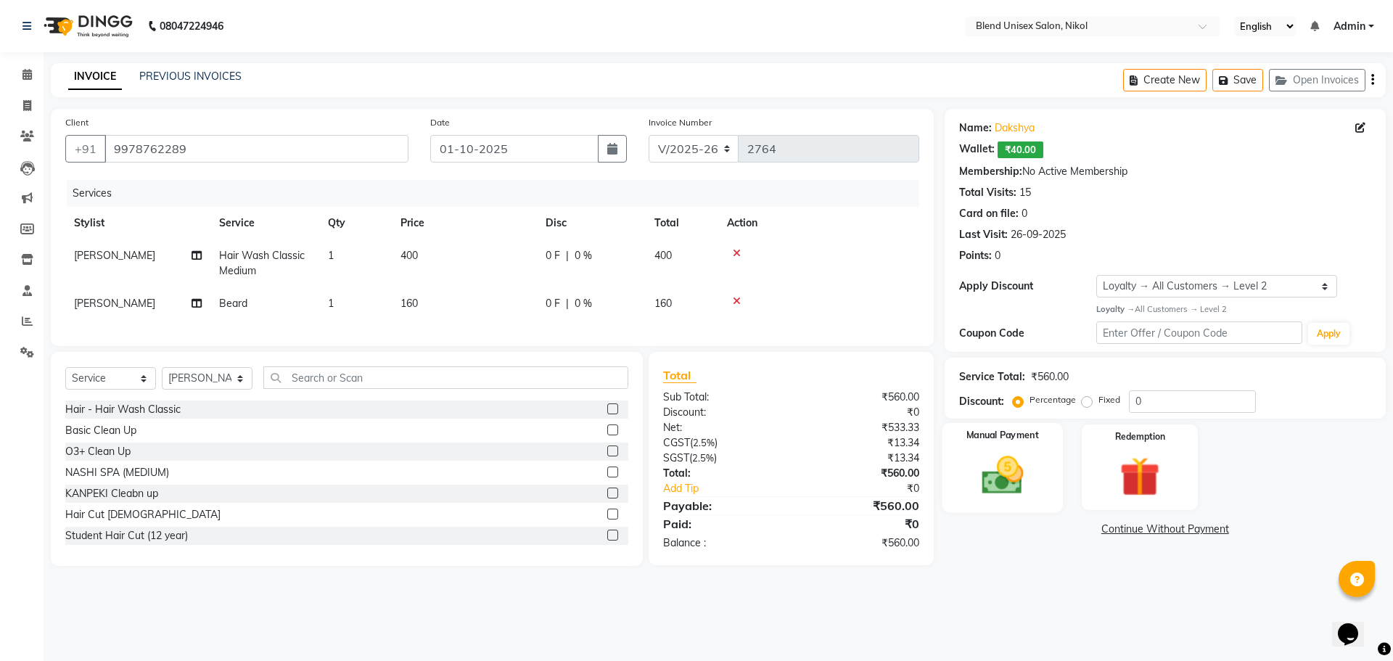
click at [1014, 481] on img at bounding box center [1002, 475] width 67 height 48
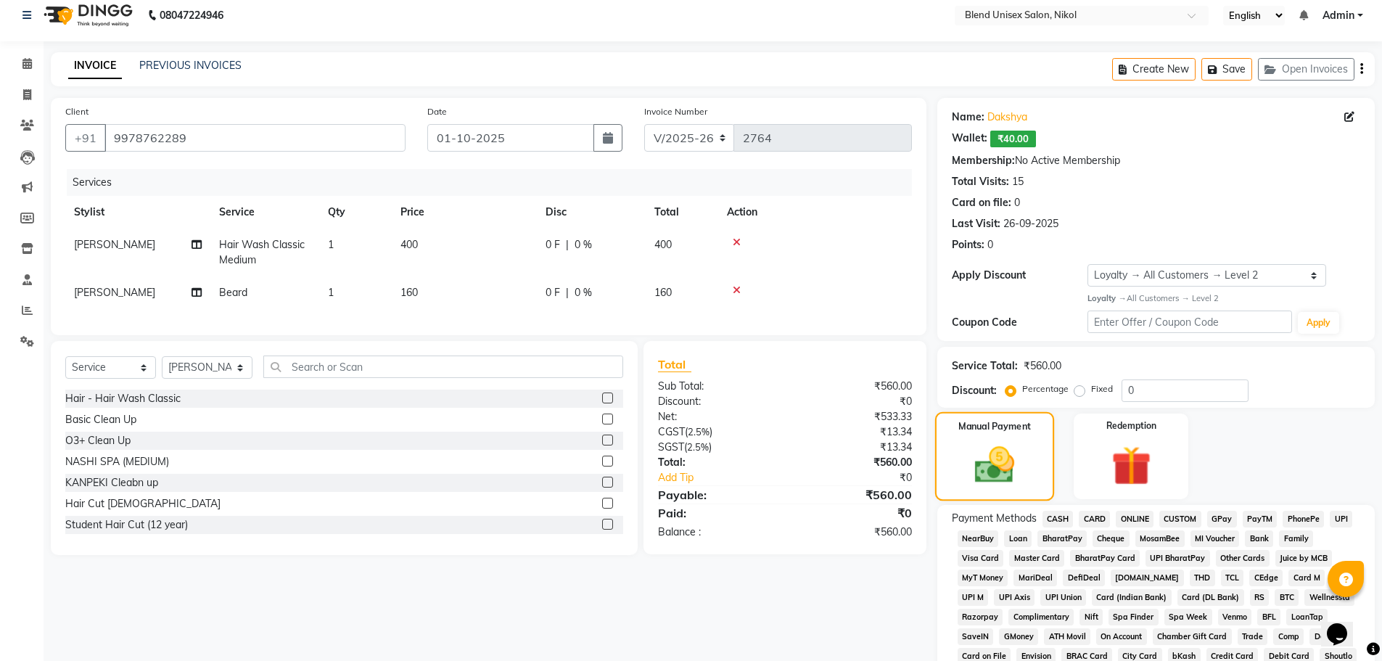
scroll to position [73, 0]
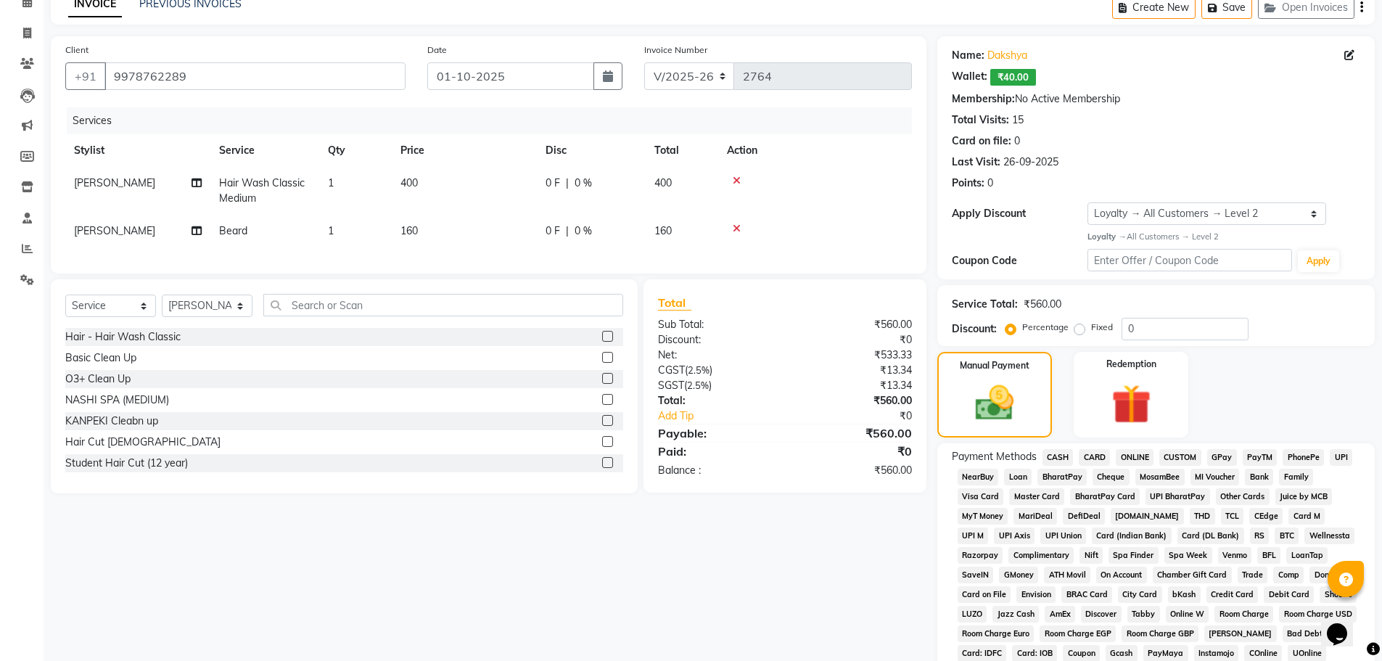
click at [1062, 451] on span "CASH" at bounding box center [1058, 457] width 31 height 17
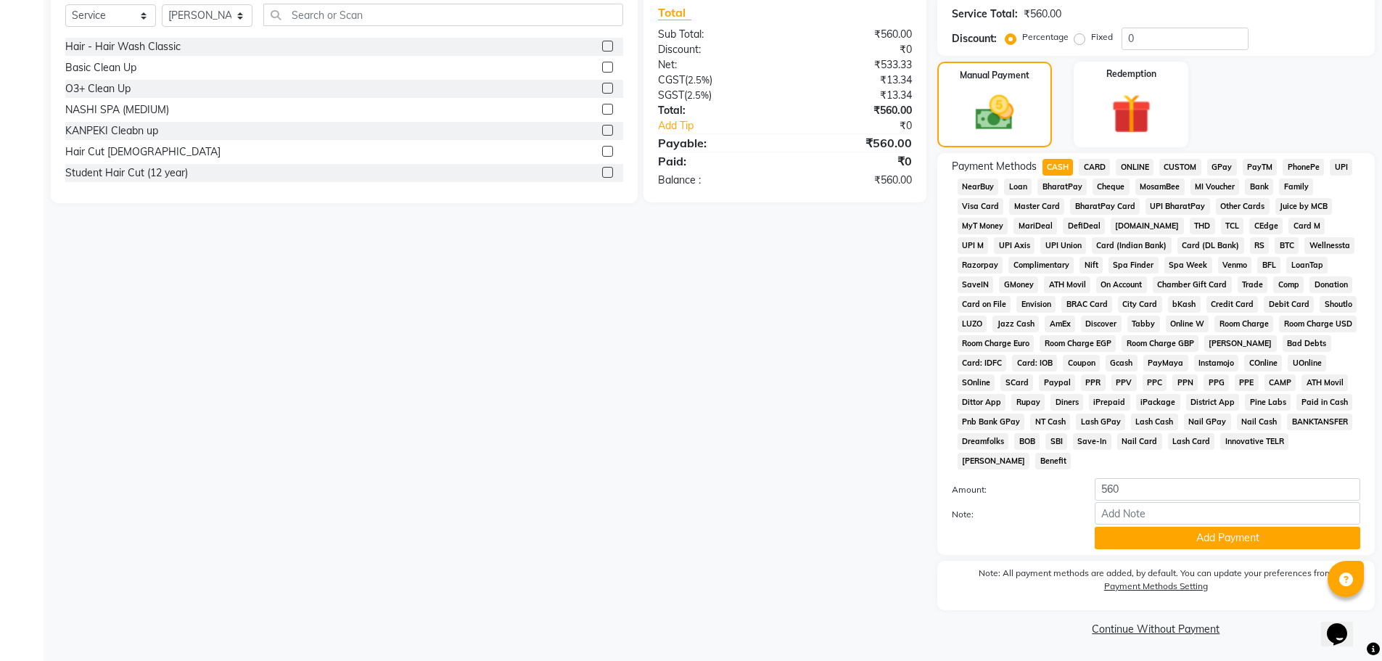
scroll to position [364, 0]
click at [1138, 533] on button "Add Payment" at bounding box center [1228, 537] width 266 height 22
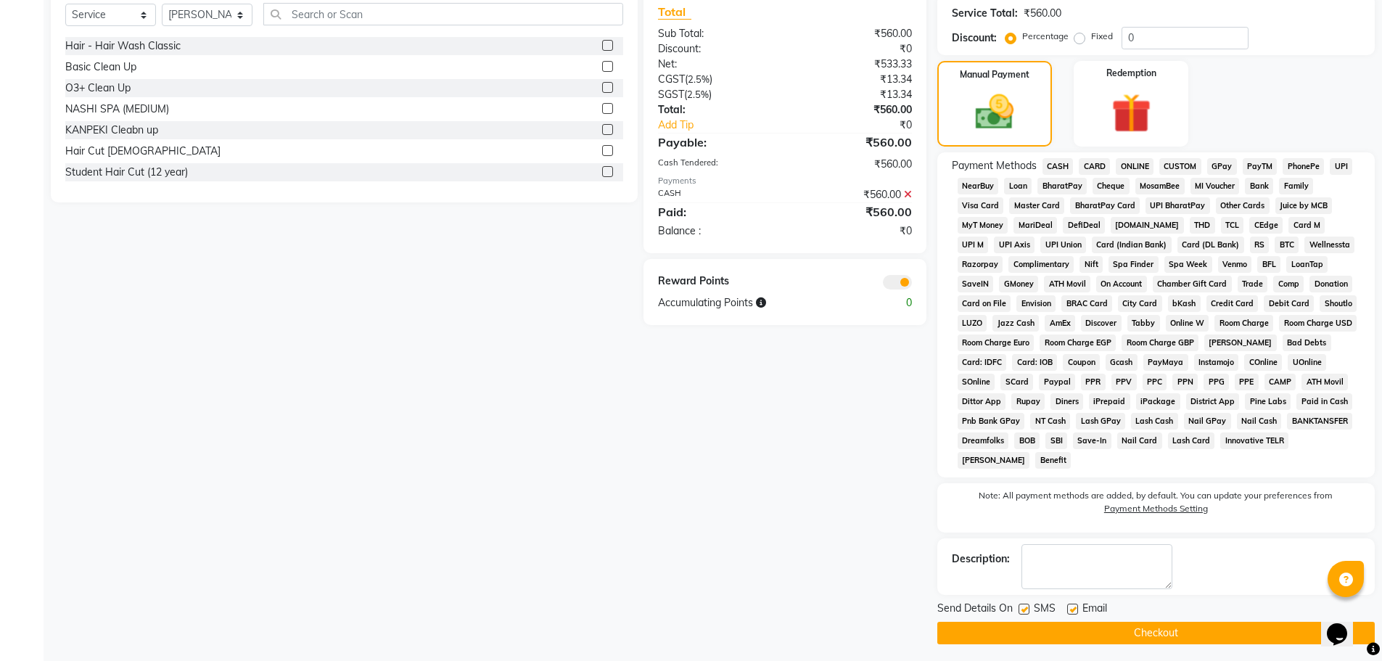
click at [1149, 628] on button "Checkout" at bounding box center [1157, 633] width 438 height 22
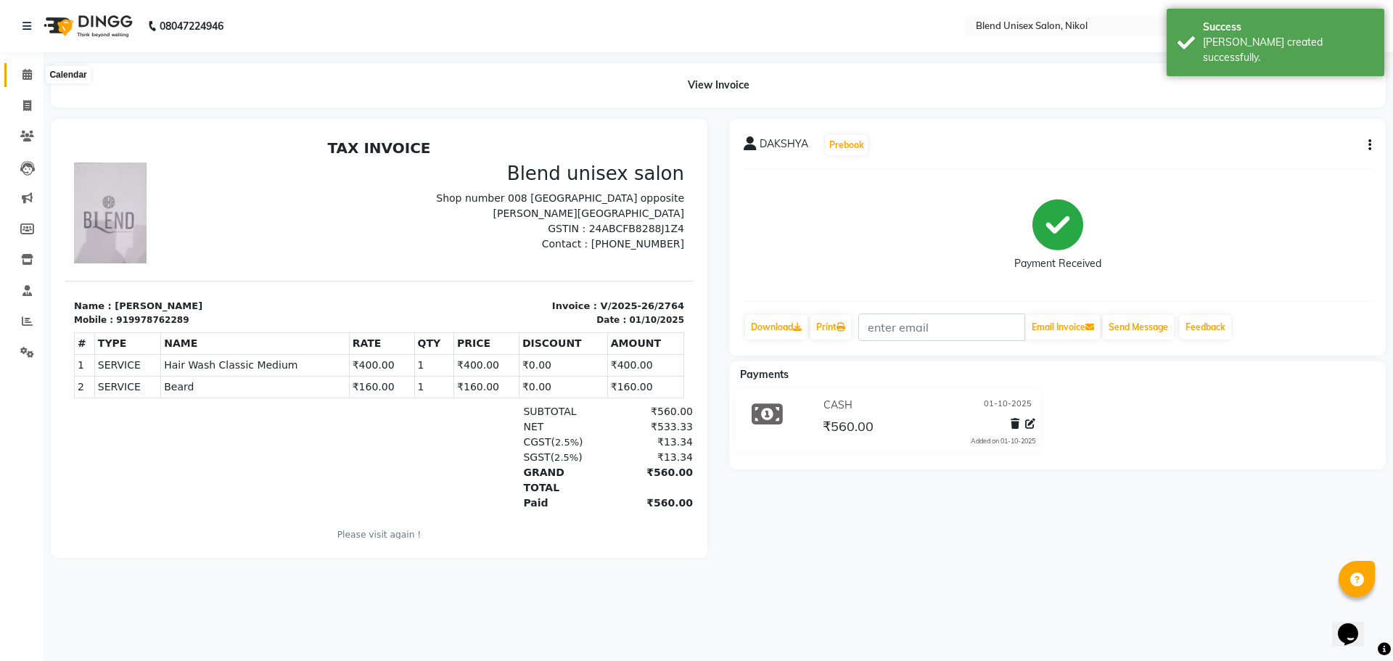
click at [25, 74] on icon at bounding box center [26, 74] width 9 height 11
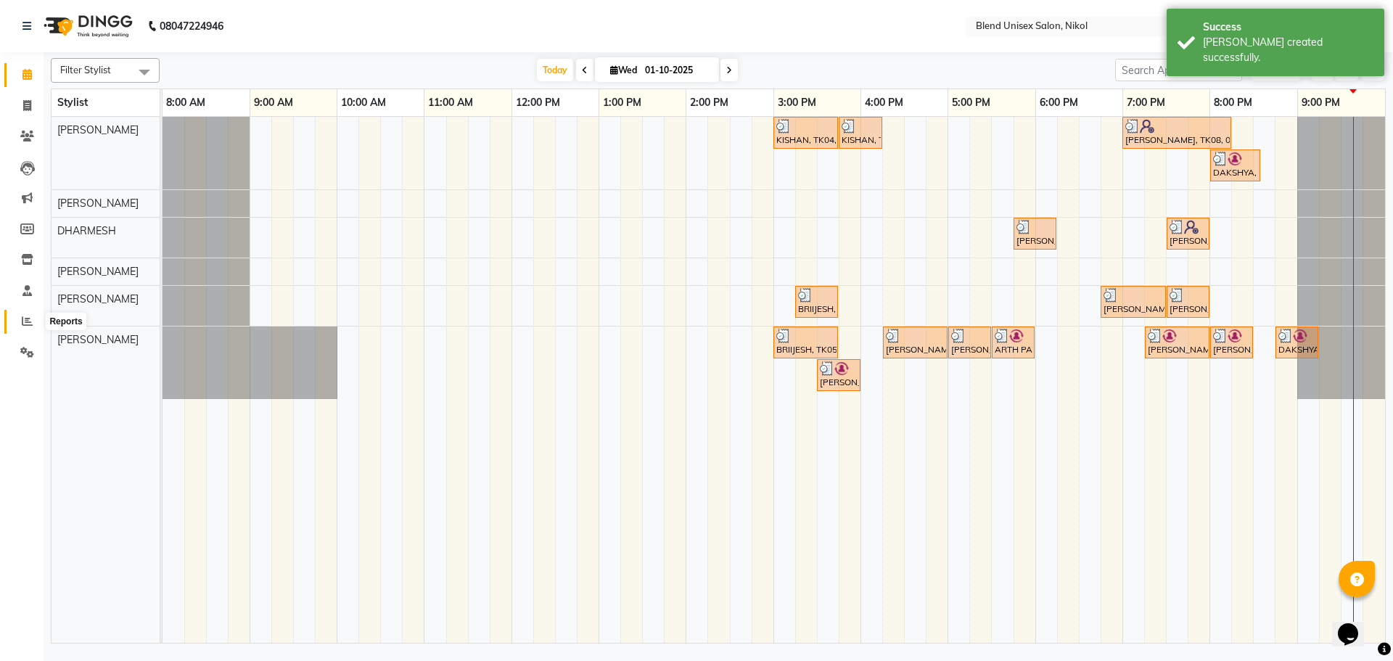
click at [25, 321] on icon at bounding box center [27, 321] width 11 height 11
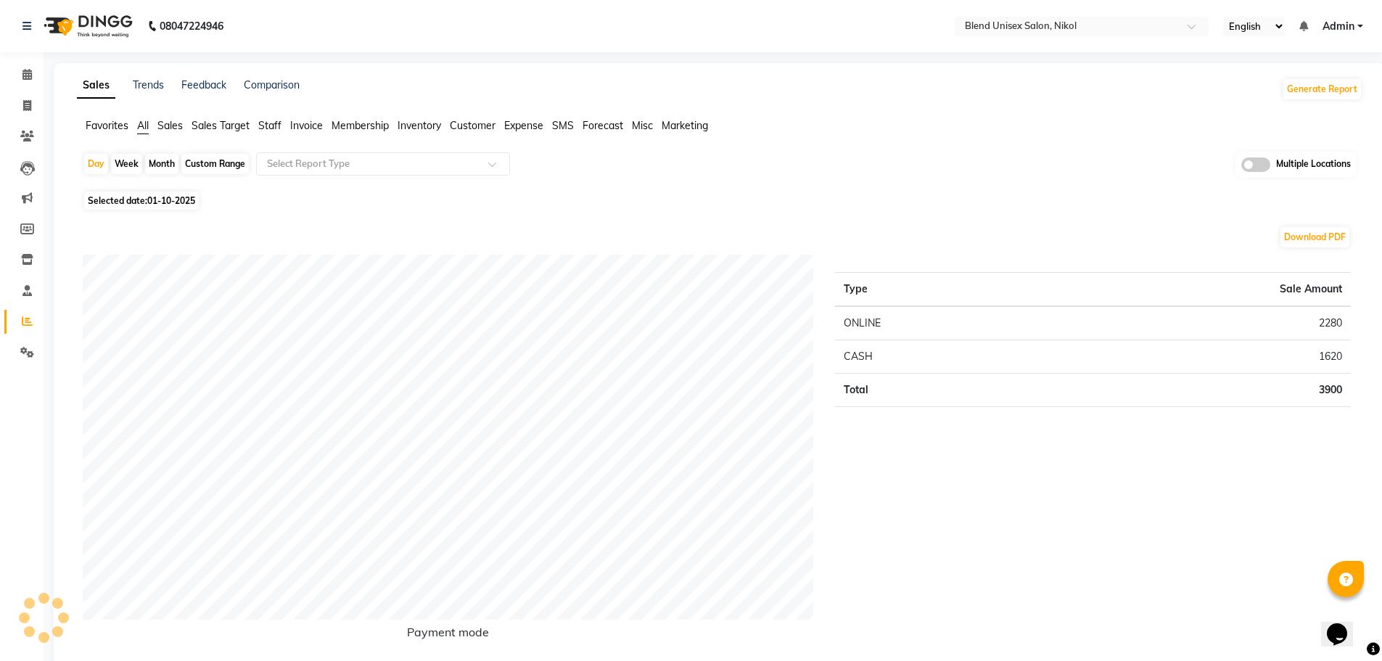
click at [265, 122] on span "Staff" at bounding box center [269, 125] width 23 height 13
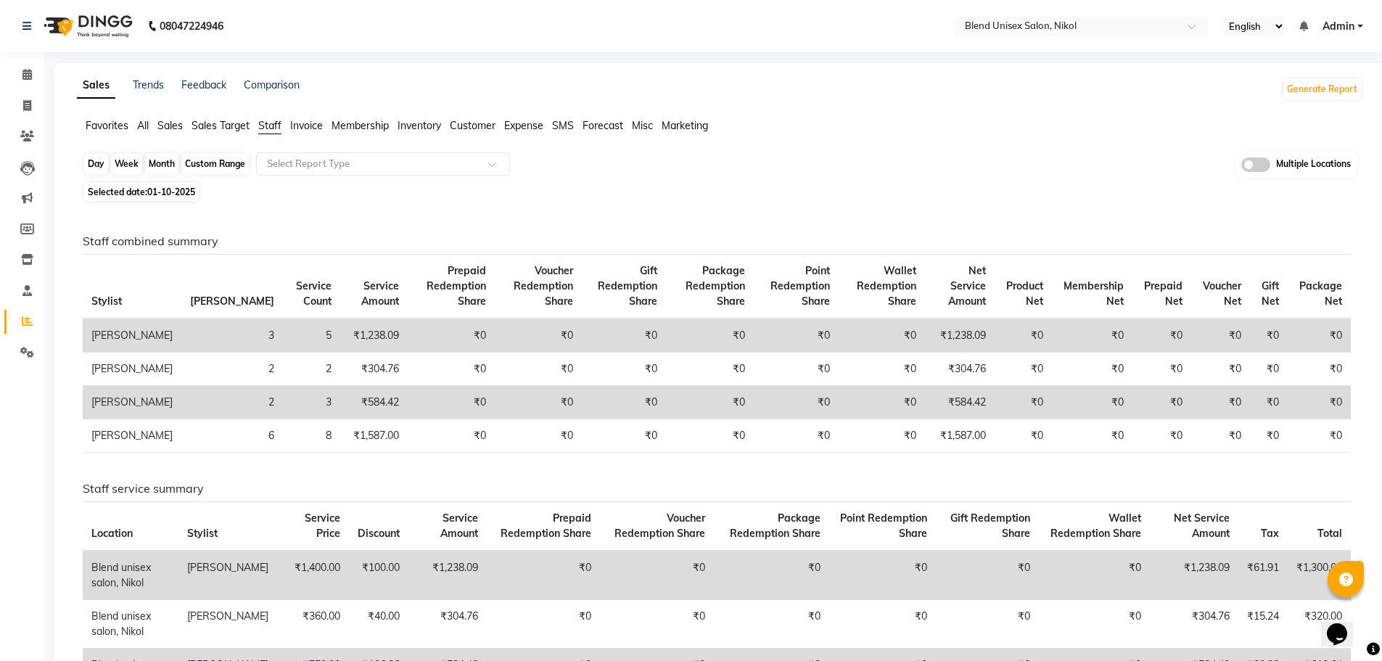
click at [94, 162] on div "Day" at bounding box center [96, 164] width 24 height 20
select select "10"
select select "2025"
click at [91, 165] on div "Day" at bounding box center [96, 164] width 24 height 20
select select "10"
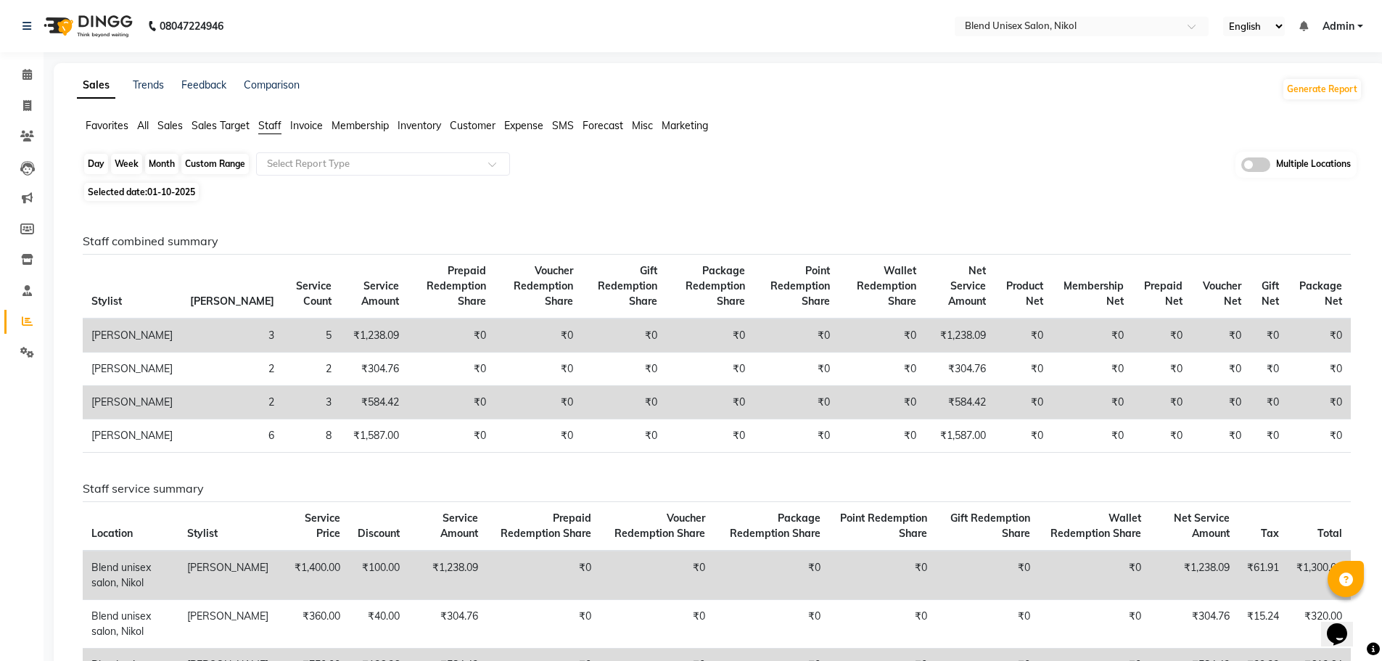
select select "2025"
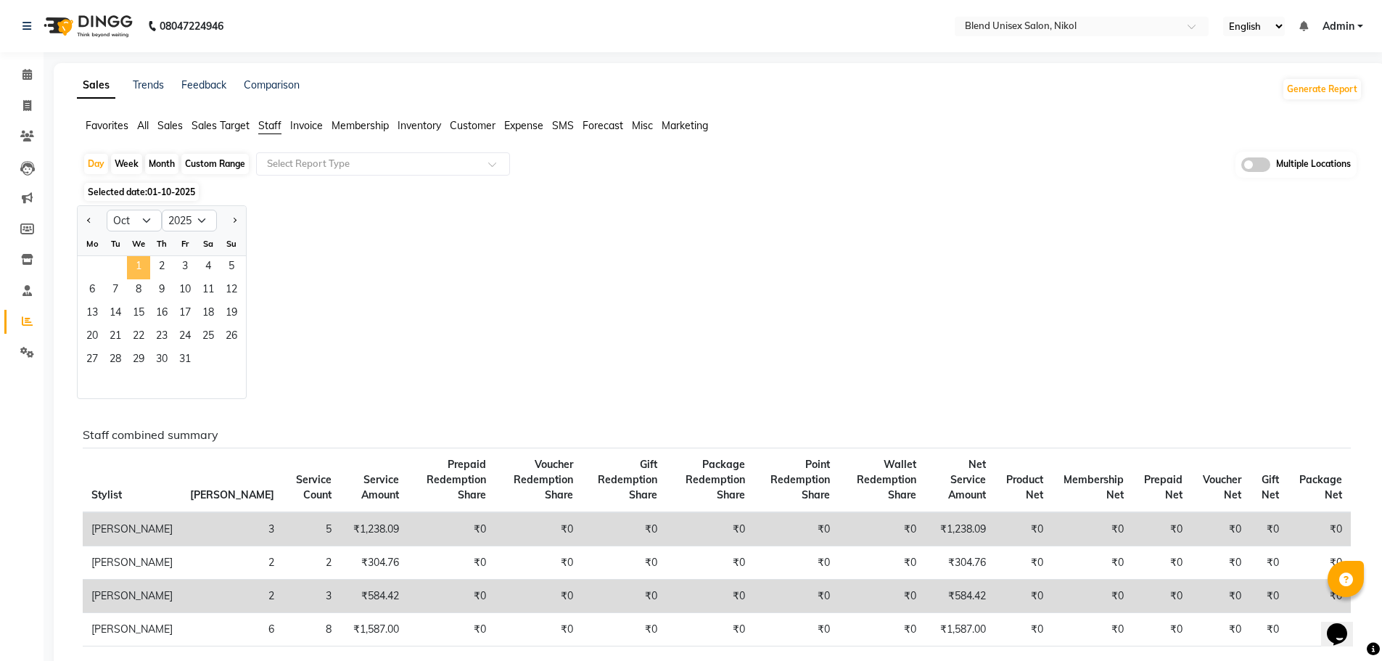
click at [134, 270] on span "1" at bounding box center [138, 267] width 23 height 23
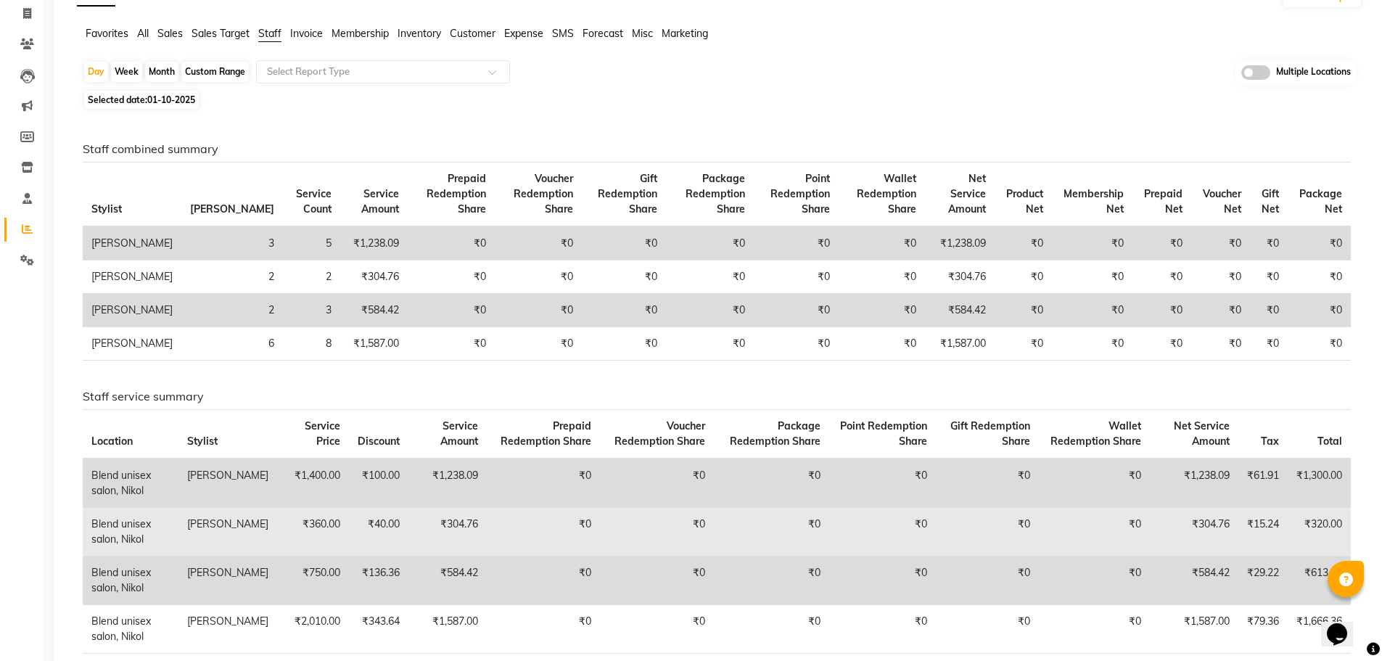
scroll to position [62, 0]
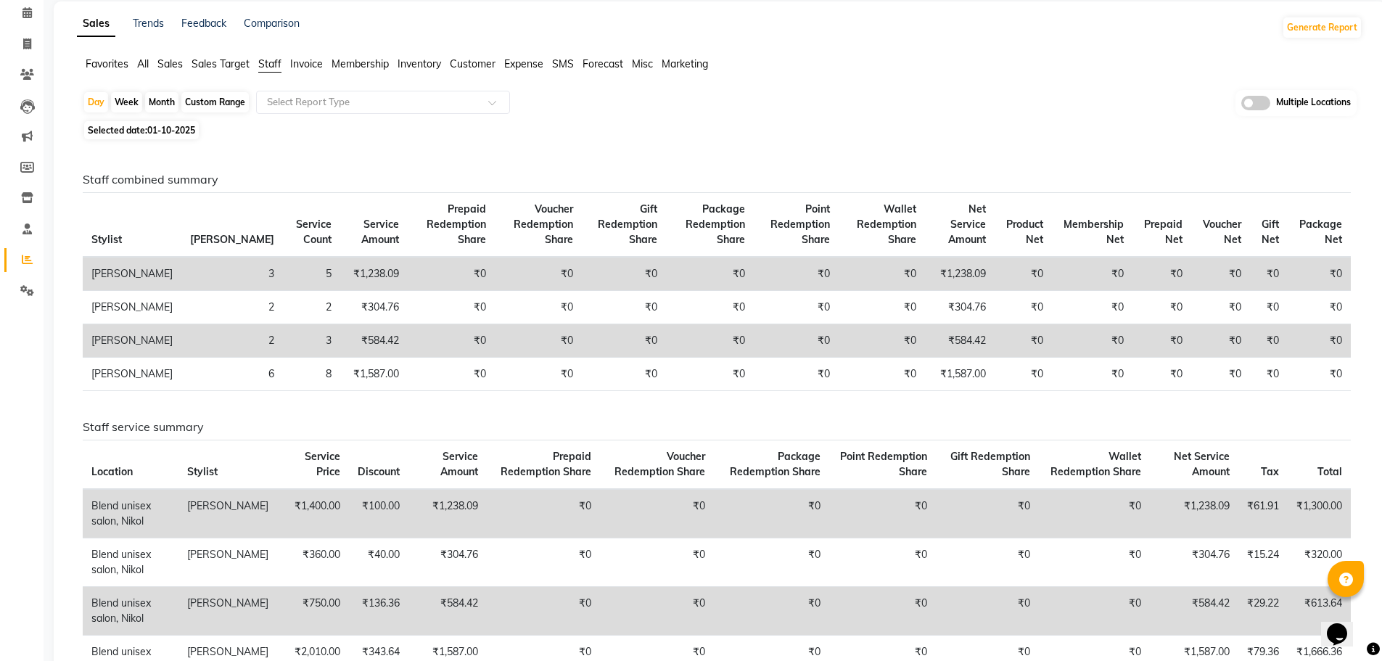
drag, startPoint x: 1352, startPoint y: 447, endPoint x: 1325, endPoint y: 444, distance: 27.0
drag, startPoint x: 1325, startPoint y: 444, endPoint x: 1014, endPoint y: 454, distance: 310.7
click at [1014, 434] on h6 "Staff service summary" at bounding box center [717, 427] width 1268 height 14
